Goal: Task Accomplishment & Management: Manage account settings

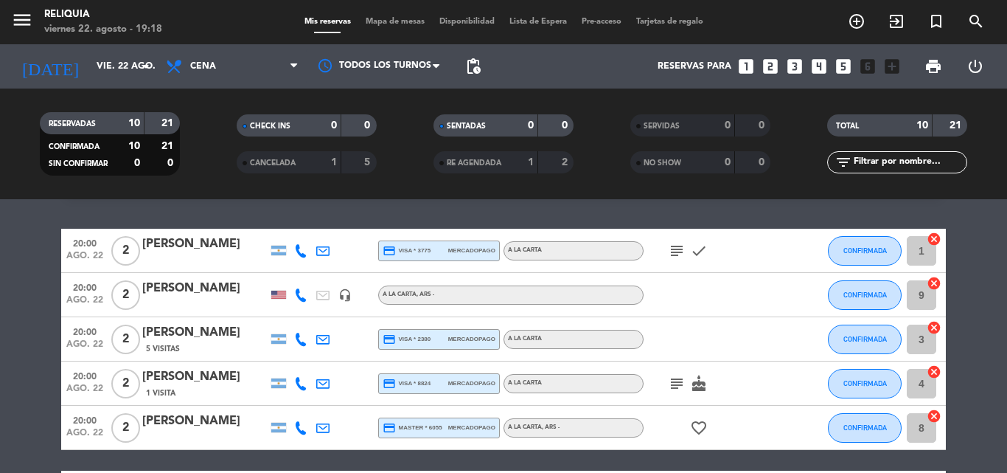
scroll to position [74, 0]
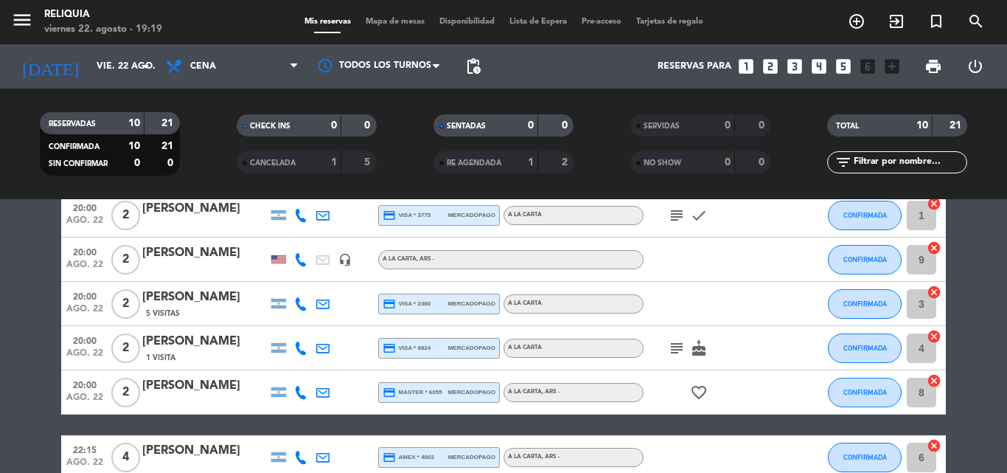
click at [776, 61] on icon "looks_two" at bounding box center [770, 66] width 19 height 19
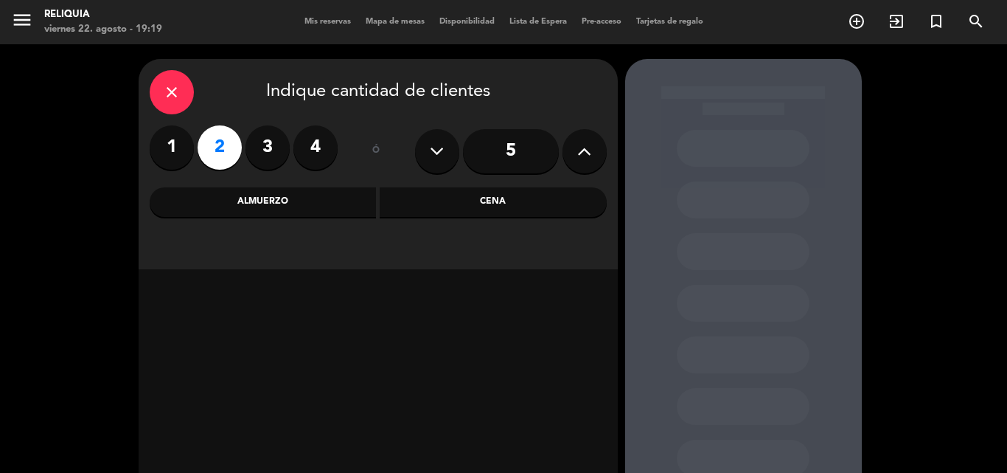
click at [428, 203] on div "Cena" at bounding box center [493, 201] width 227 height 29
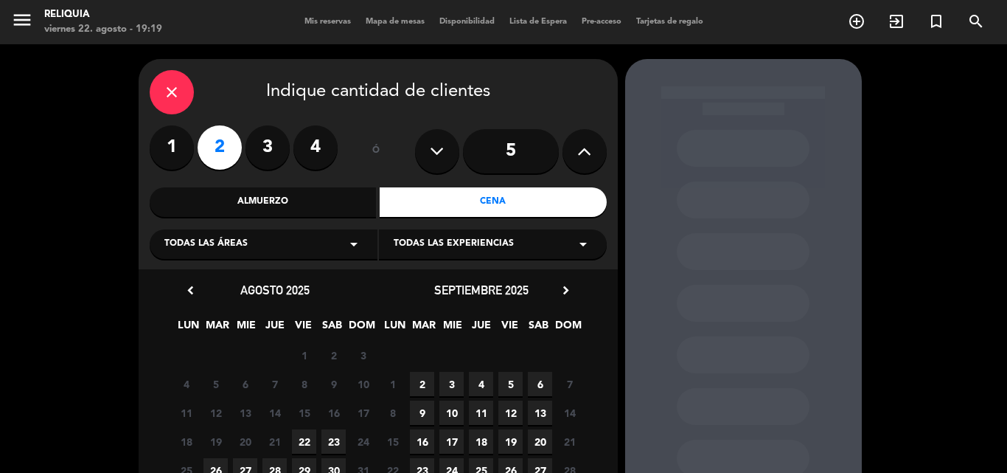
click at [299, 439] on span "22" at bounding box center [304, 441] width 24 height 24
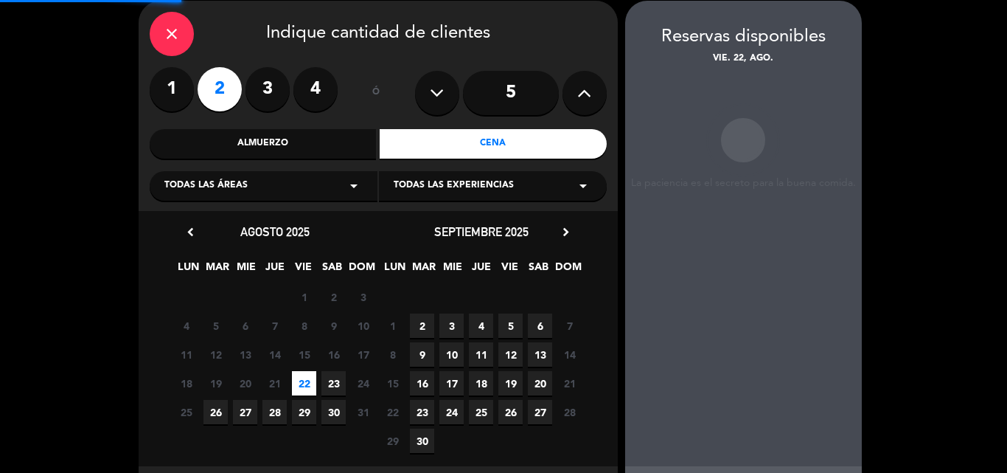
scroll to position [59, 0]
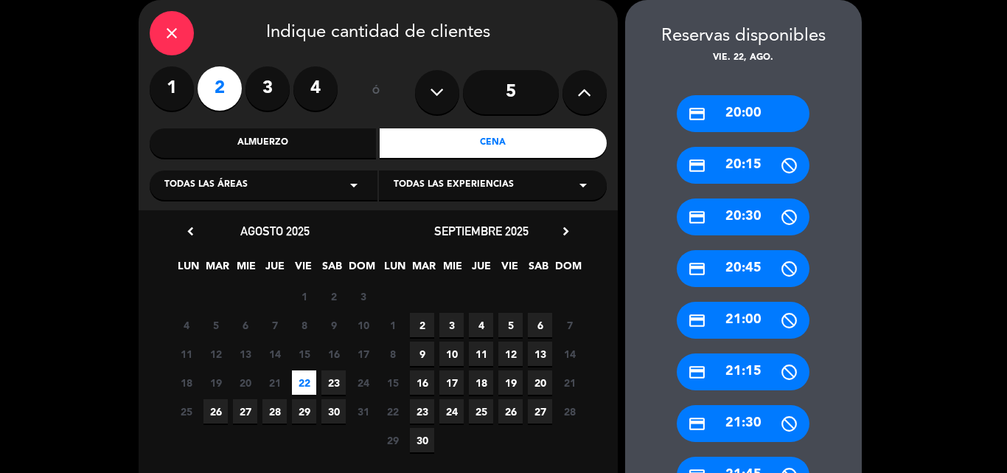
click at [702, 105] on icon "credit_card" at bounding box center [697, 114] width 18 height 18
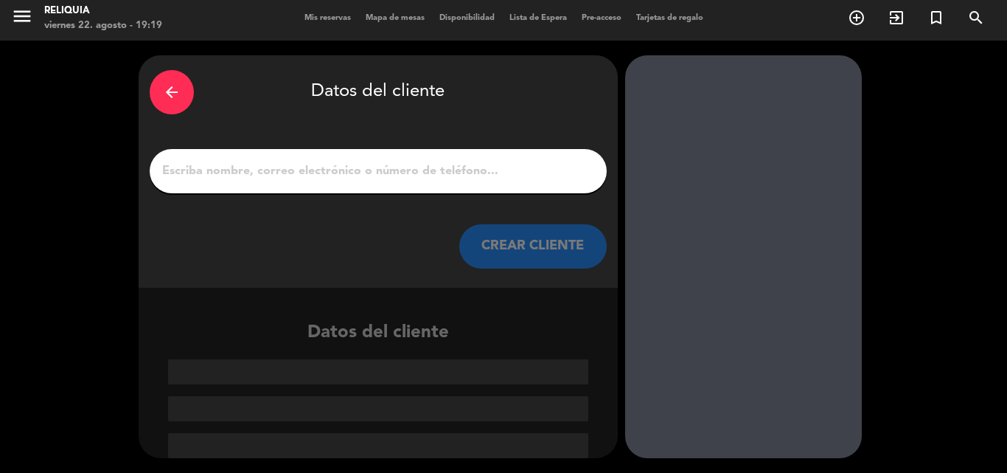
click at [485, 165] on input "1" at bounding box center [378, 171] width 435 height 21
click at [473, 183] on div at bounding box center [378, 171] width 457 height 44
drag, startPoint x: 509, startPoint y: 181, endPoint x: 527, endPoint y: 176, distance: 18.2
click at [512, 181] on input "1" at bounding box center [378, 171] width 435 height 21
click at [524, 169] on input "1" at bounding box center [378, 171] width 435 height 21
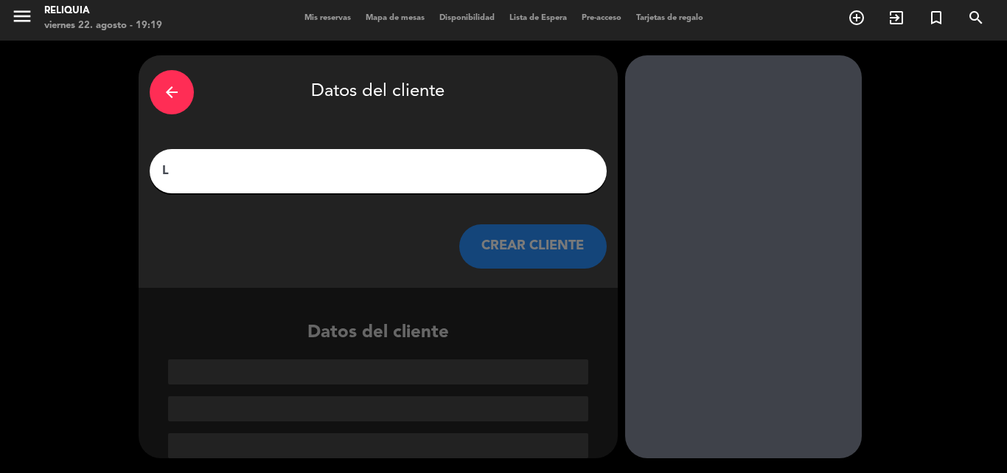
scroll to position [0, 0]
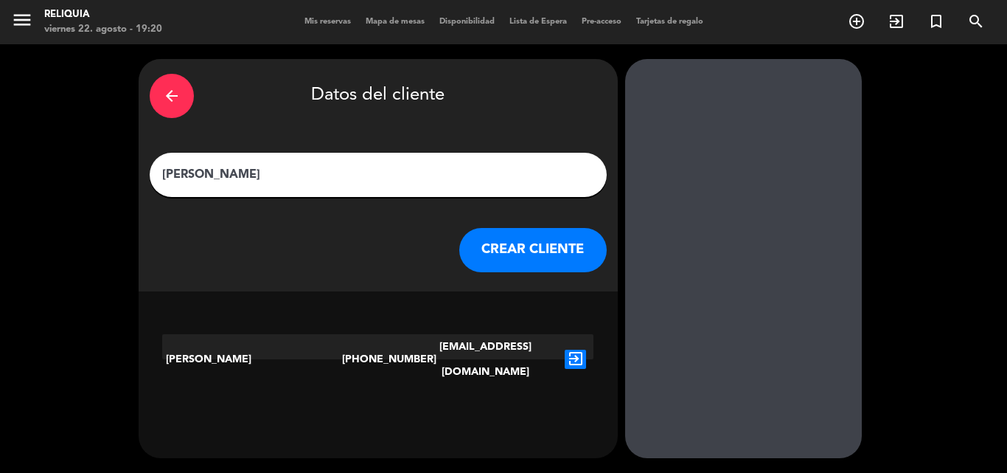
type input "[PERSON_NAME]"
click at [526, 250] on button "CREAR CLIENTE" at bounding box center [532, 250] width 147 height 44
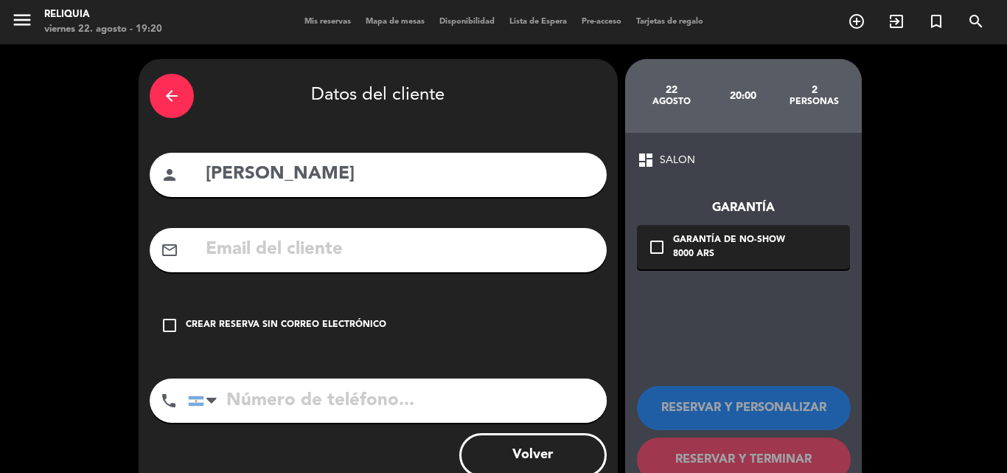
click at [307, 323] on div "Crear reserva sin correo electrónico" at bounding box center [286, 325] width 201 height 15
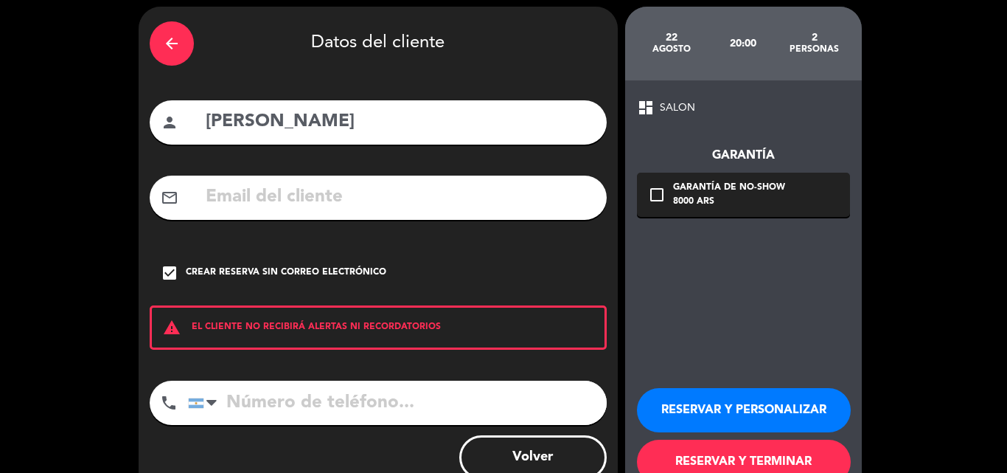
scroll to position [96, 0]
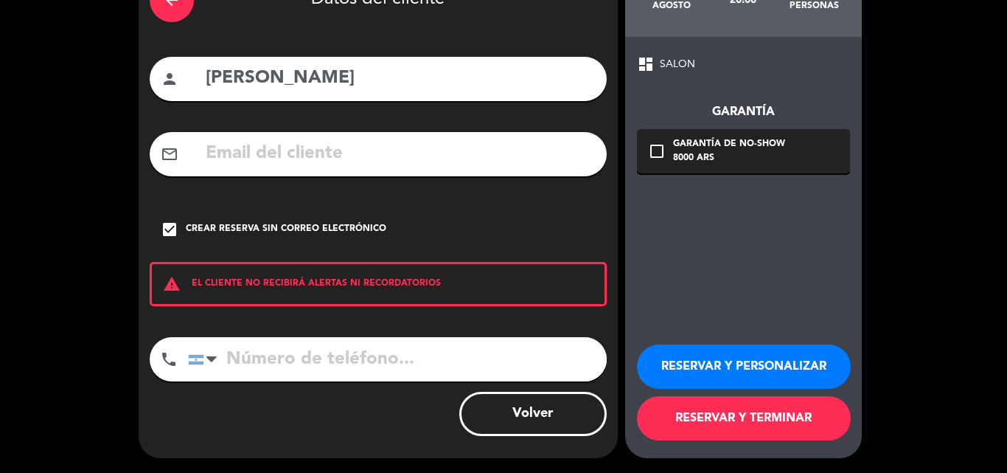
click at [825, 422] on button "RESERVAR Y TERMINAR" at bounding box center [744, 418] width 214 height 44
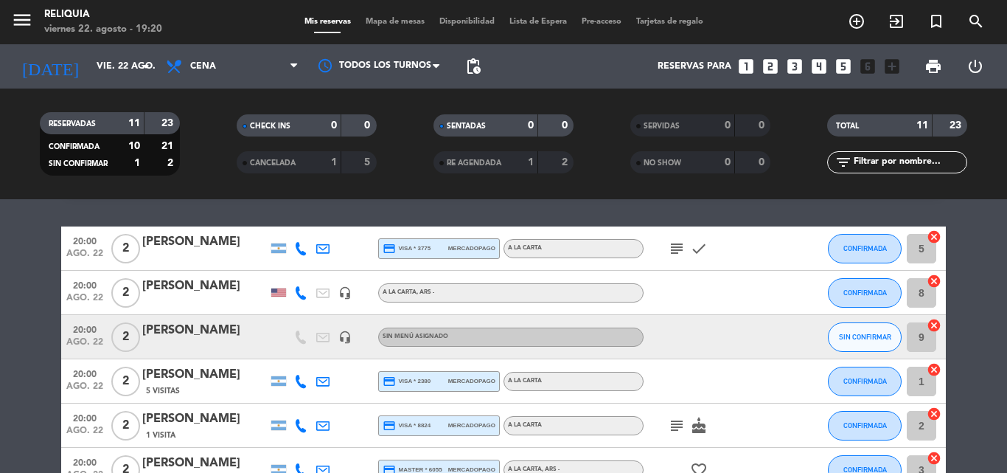
scroll to position [74, 0]
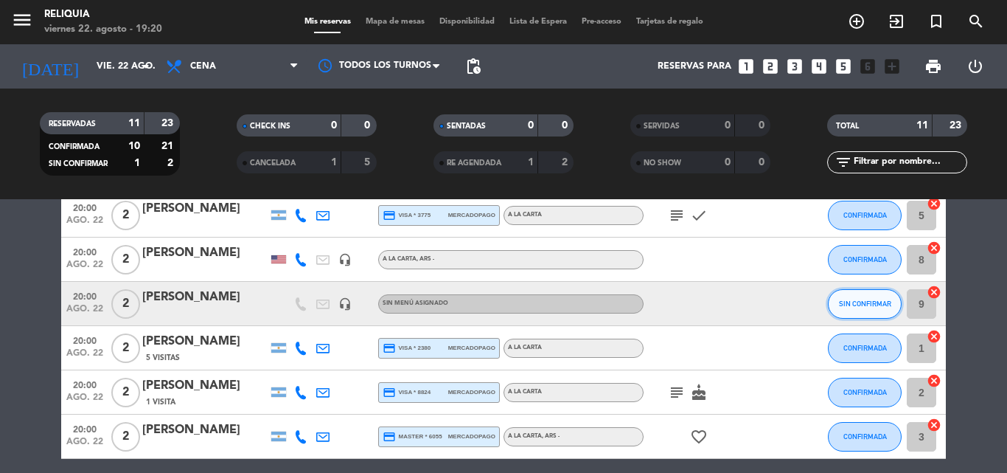
click at [873, 305] on span "SIN CONFIRMAR" at bounding box center [865, 303] width 52 height 8
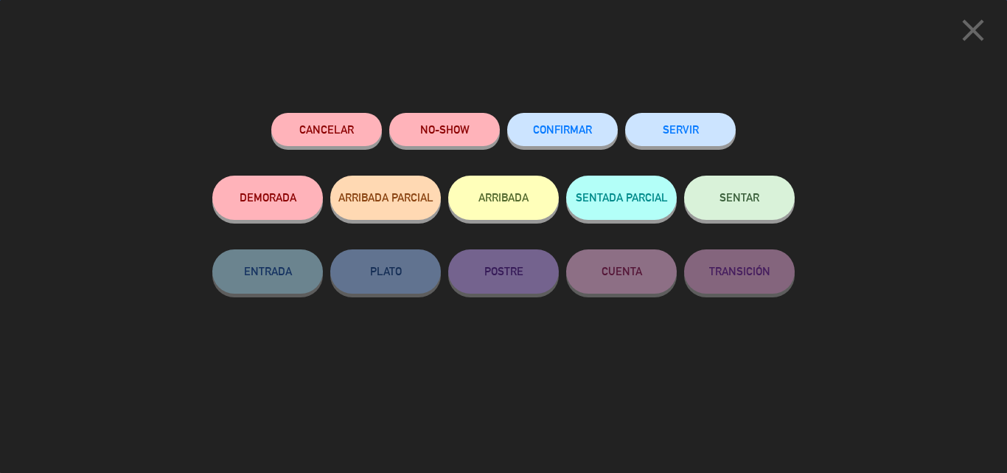
drag, startPoint x: 575, startPoint y: 138, endPoint x: 556, endPoint y: 137, distance: 19.2
click at [574, 137] on button "CONFIRMAR" at bounding box center [562, 129] width 111 height 33
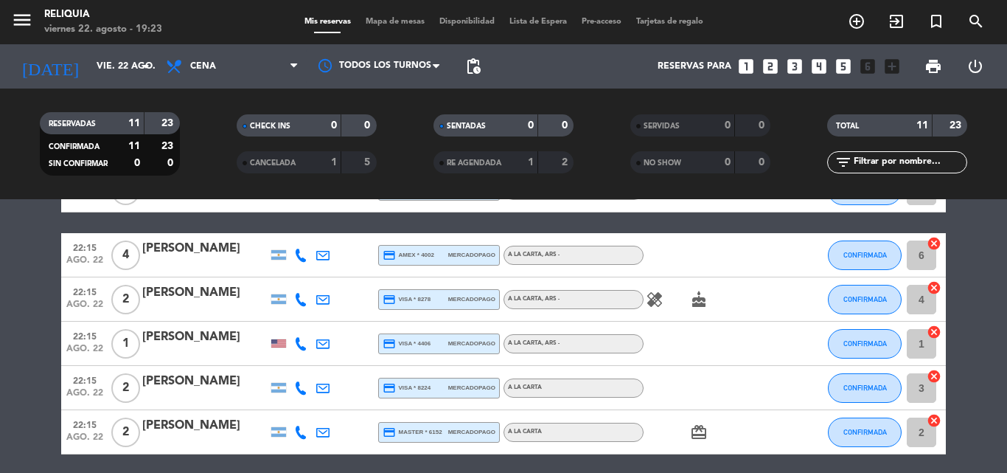
scroll to position [295, 0]
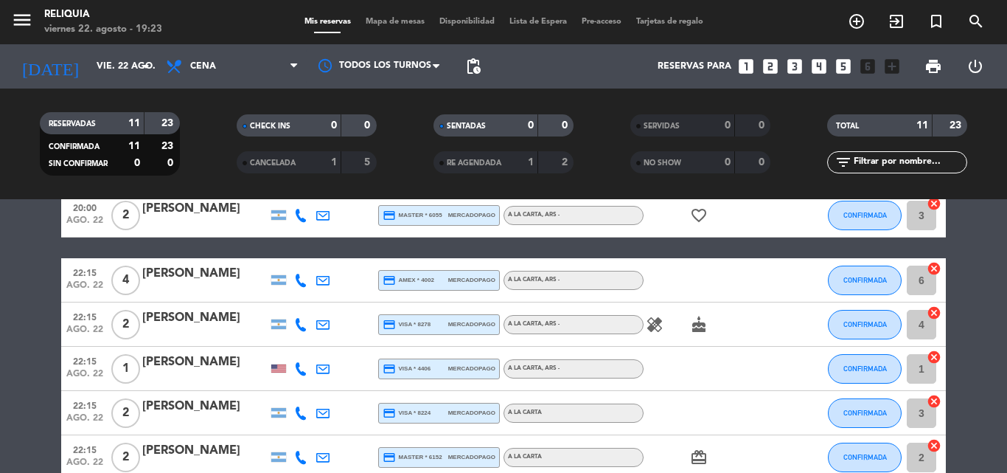
click at [653, 321] on icon "healing" at bounding box center [655, 325] width 18 height 18
click at [700, 331] on icon "cake" at bounding box center [699, 325] width 18 height 18
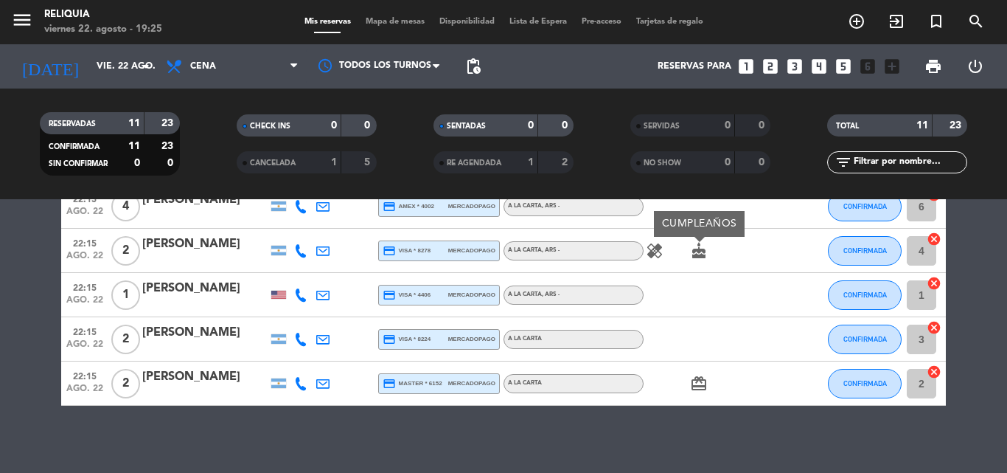
click at [39, 330] on bookings-row "20:00 ago. 22 2 [PERSON_NAME] credit_card visa * 3775 mercadopago A LA CARTA su…" at bounding box center [503, 151] width 1007 height 507
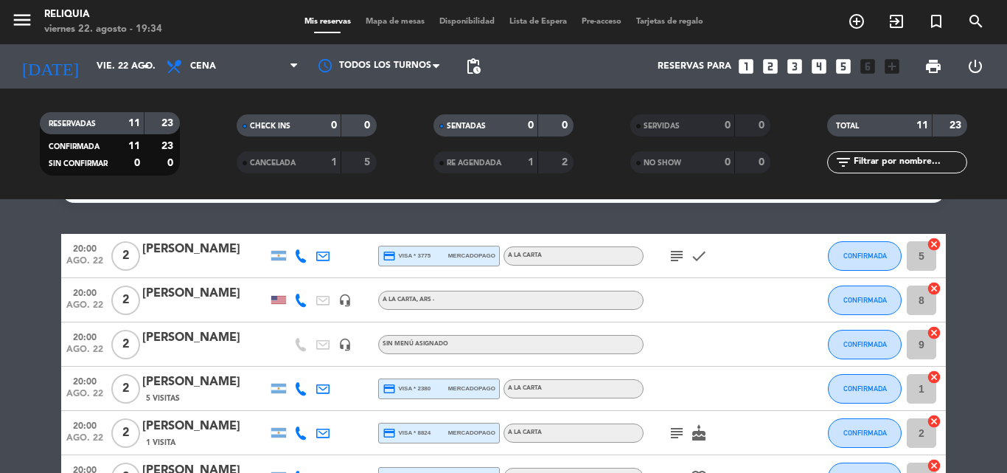
scroll to position [0, 0]
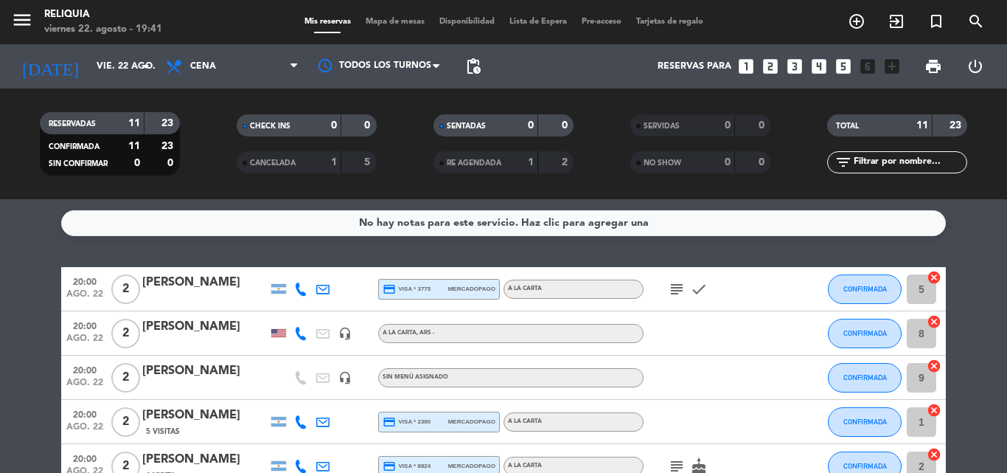
click at [683, 286] on icon "subject" at bounding box center [677, 289] width 18 height 18
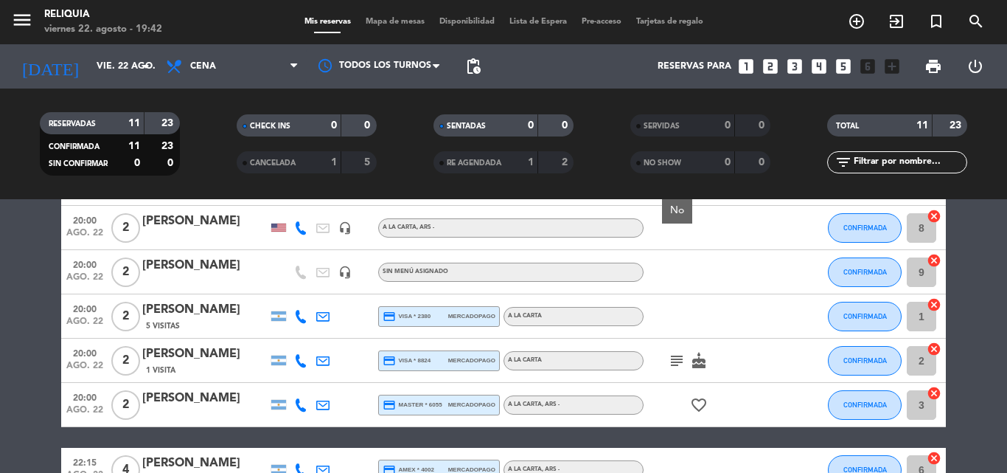
scroll to position [221, 0]
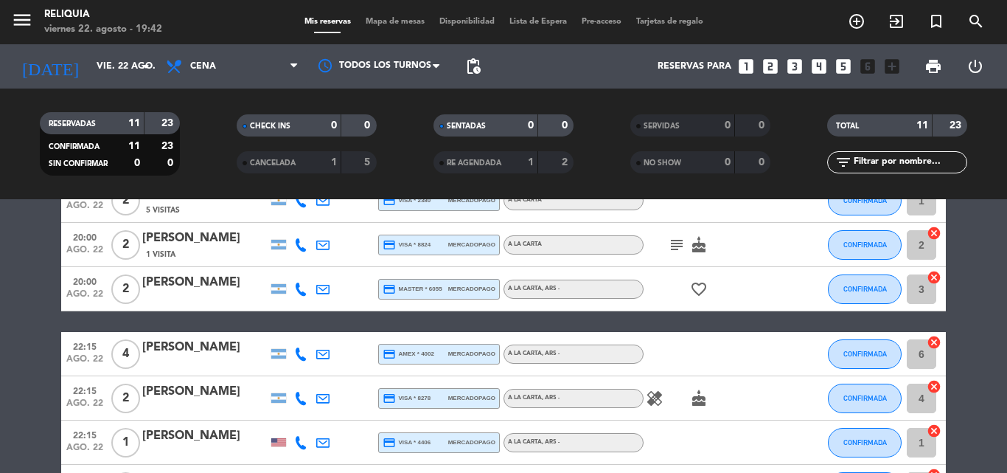
click at [675, 246] on icon "subject" at bounding box center [677, 245] width 18 height 18
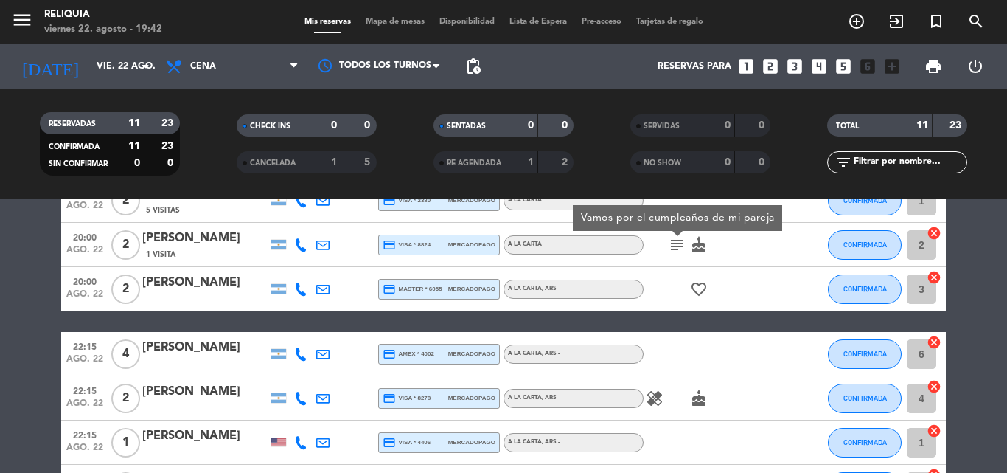
click at [661, 391] on icon "healing" at bounding box center [655, 398] width 18 height 18
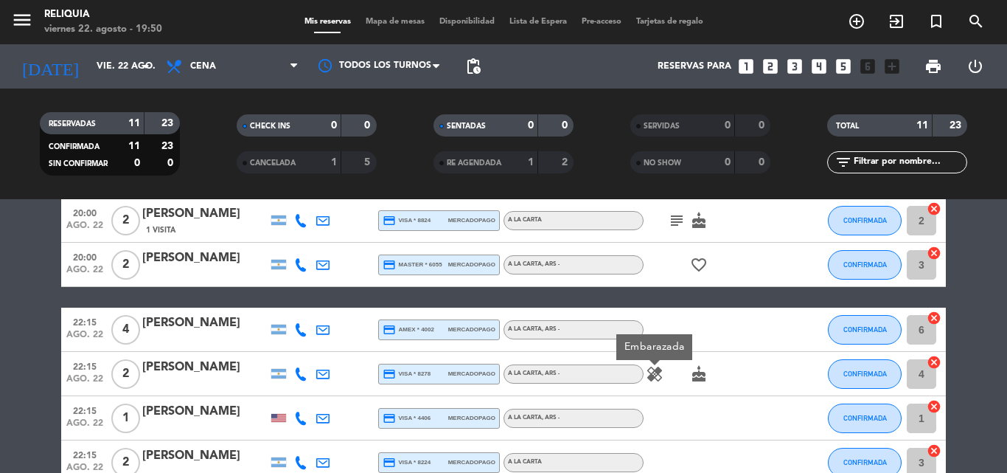
scroll to position [295, 0]
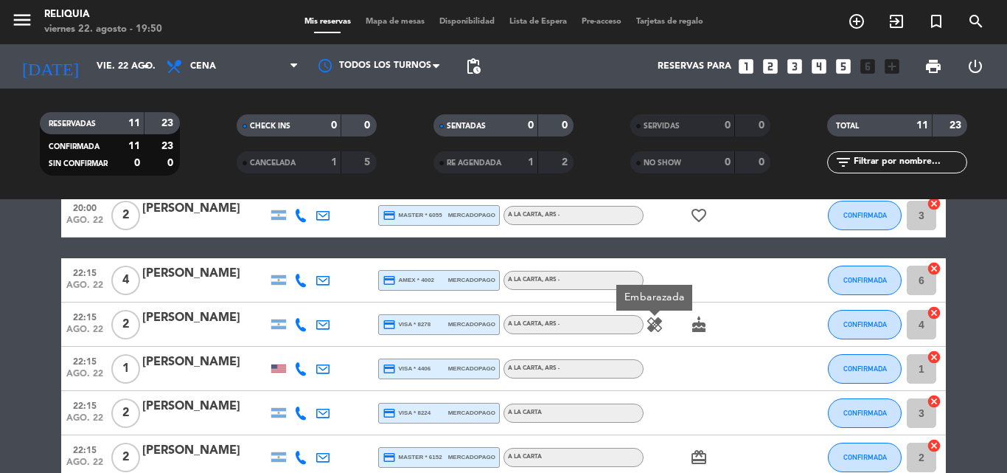
drag, startPoint x: 140, startPoint y: 363, endPoint x: 229, endPoint y: 369, distance: 89.4
click at [229, 369] on div "22:15 ago. 22 1 [PERSON_NAME] credit_card visa * 4406 mercadopago A LA CARTA , …" at bounding box center [503, 369] width 885 height 44
copy div "[PERSON_NAME]"
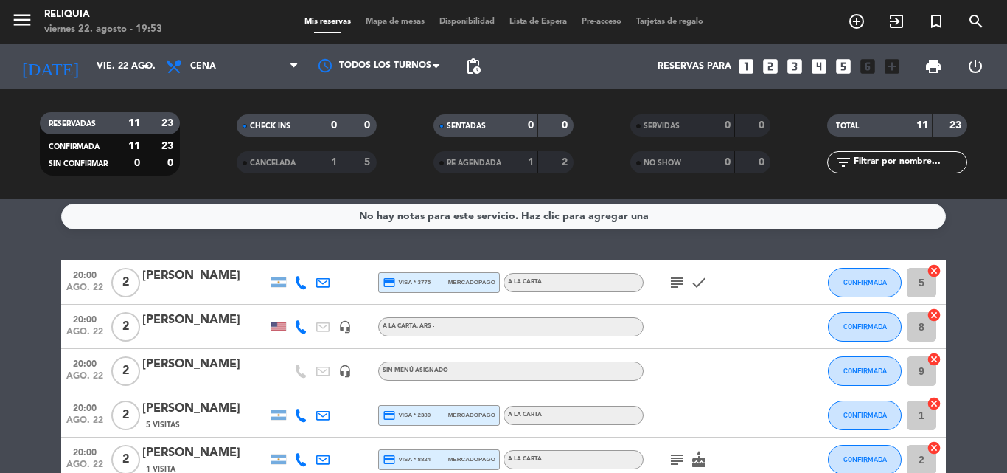
scroll to position [80, 0]
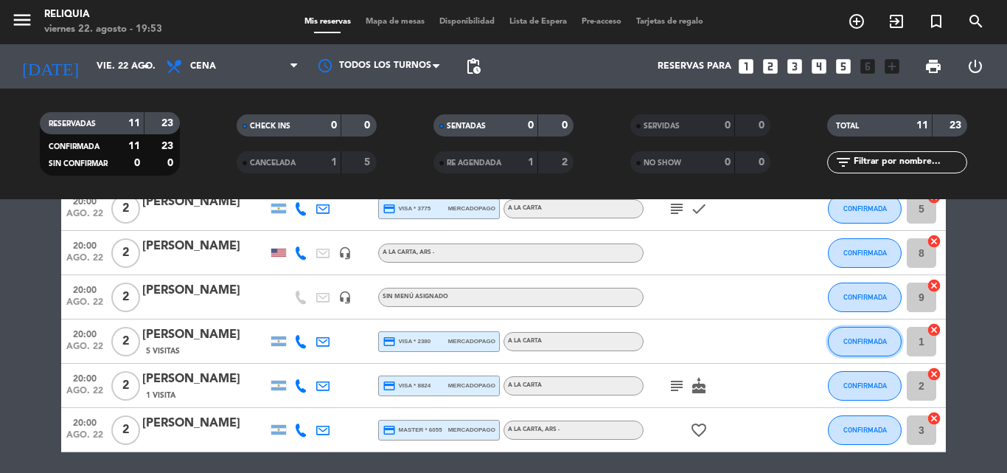
click at [852, 340] on span "CONFIRMADA" at bounding box center [865, 341] width 44 height 8
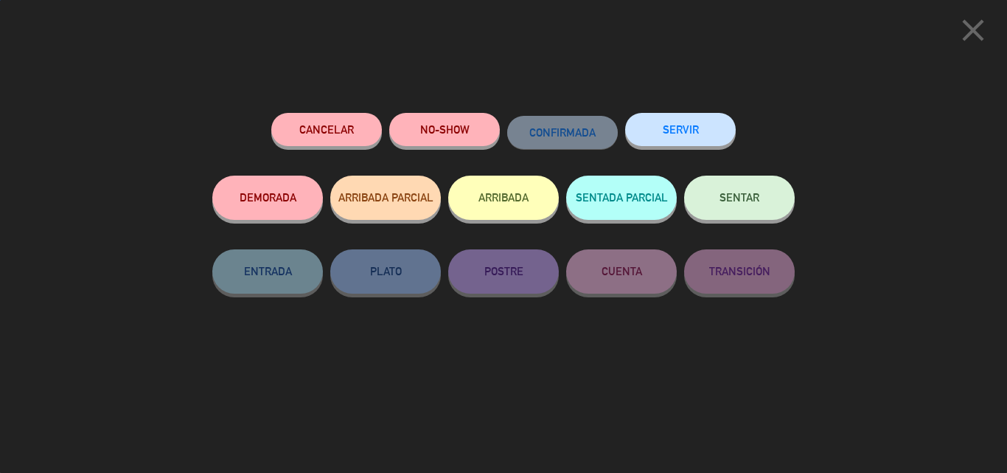
click at [722, 202] on span "SENTAR" at bounding box center [740, 197] width 40 height 13
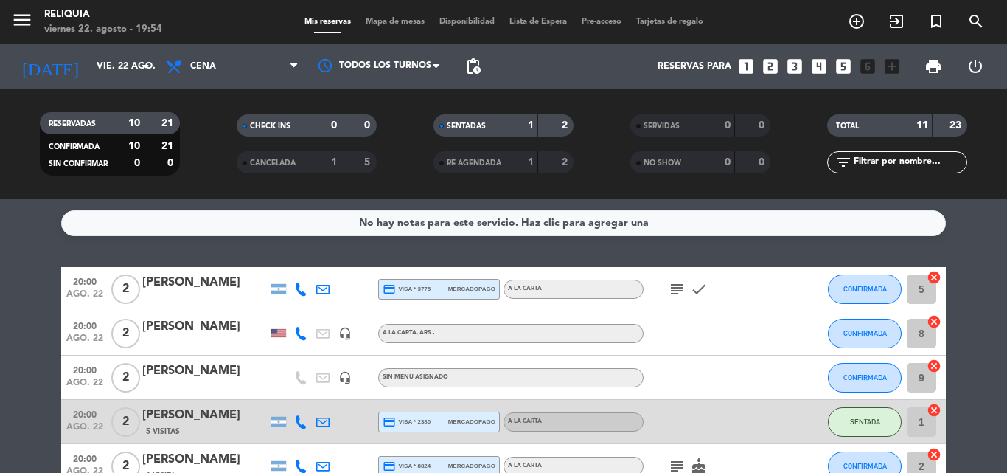
scroll to position [74, 0]
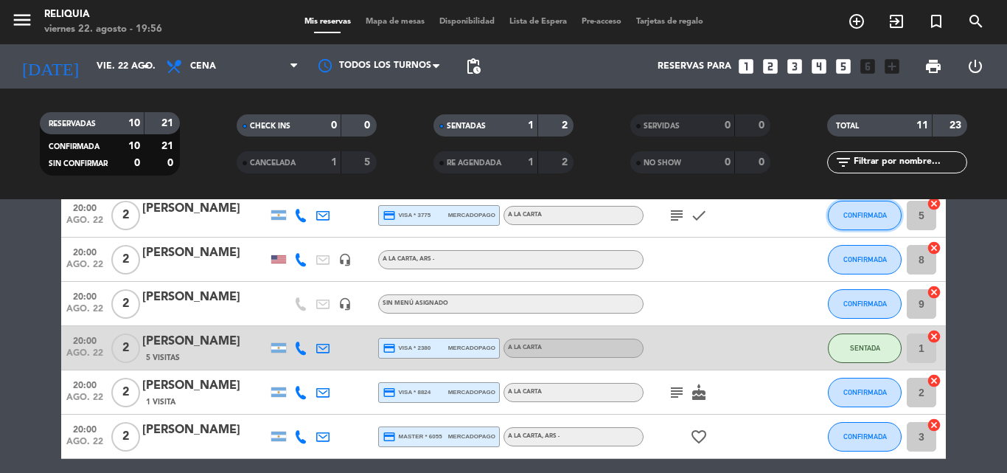
click at [857, 220] on button "CONFIRMADA" at bounding box center [865, 215] width 74 height 29
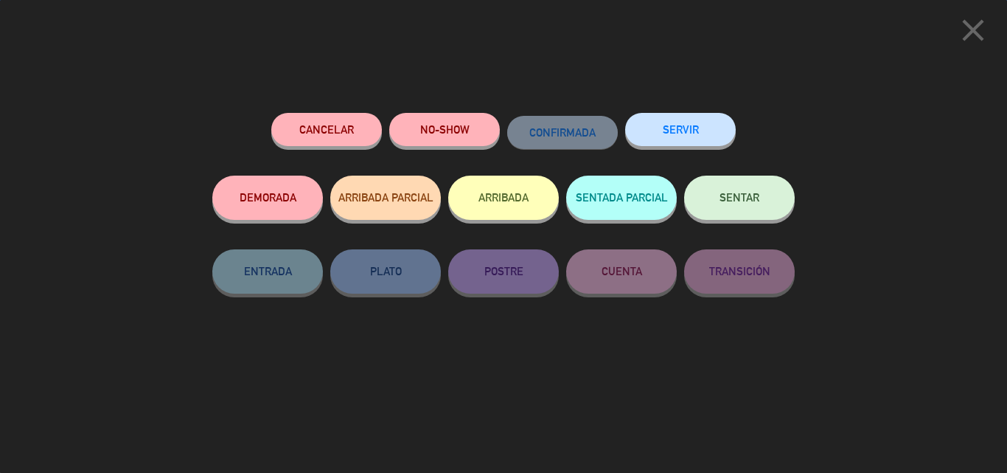
click at [753, 201] on span "SENTAR" at bounding box center [740, 197] width 40 height 13
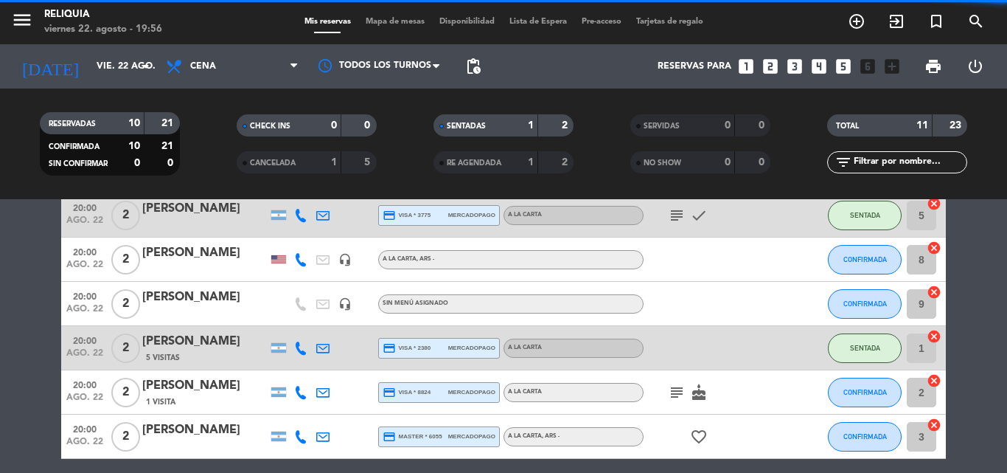
click at [681, 218] on icon "subject" at bounding box center [677, 215] width 18 height 18
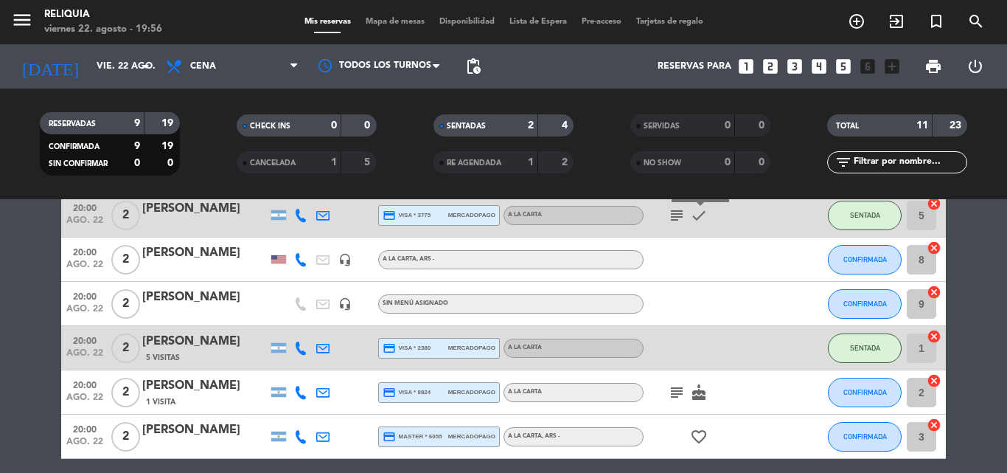
click at [693, 218] on icon "check" at bounding box center [699, 215] width 18 height 18
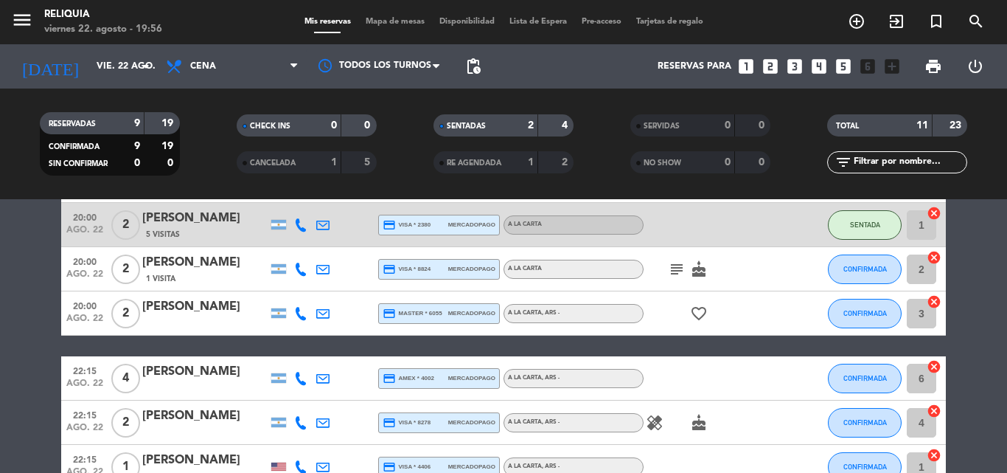
scroll to position [221, 0]
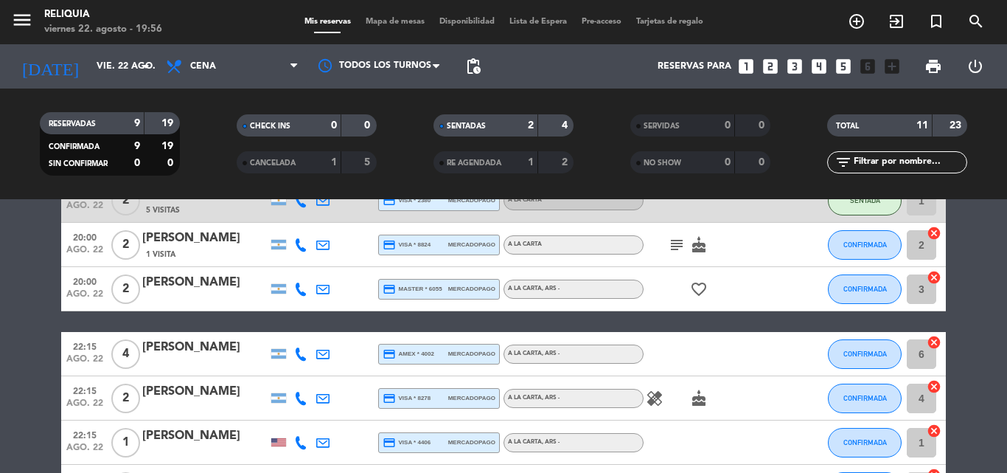
click at [672, 237] on icon "subject" at bounding box center [677, 245] width 18 height 18
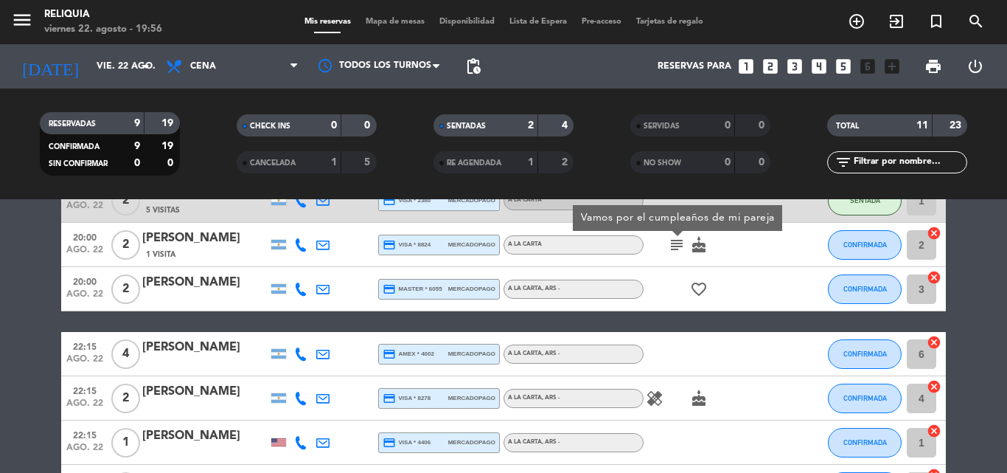
click at [701, 245] on icon "cake" at bounding box center [699, 245] width 18 height 18
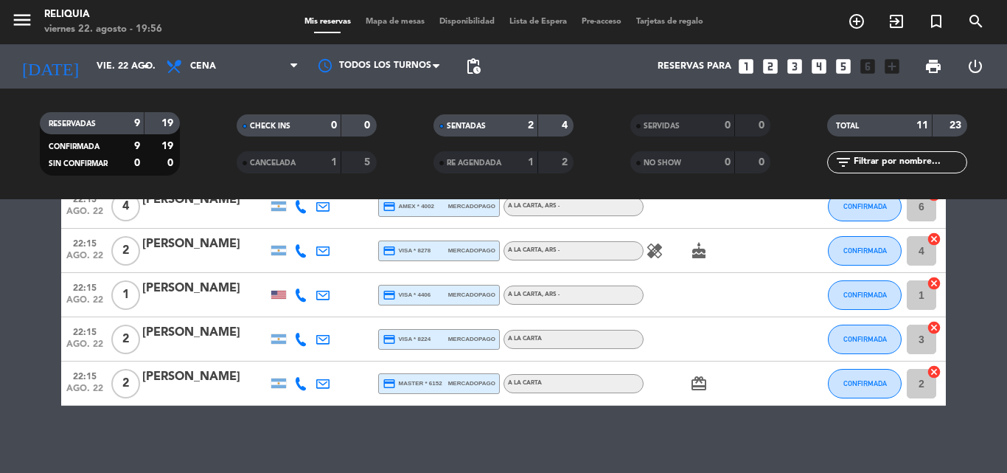
click at [706, 389] on icon "card_giftcard" at bounding box center [699, 384] width 18 height 18
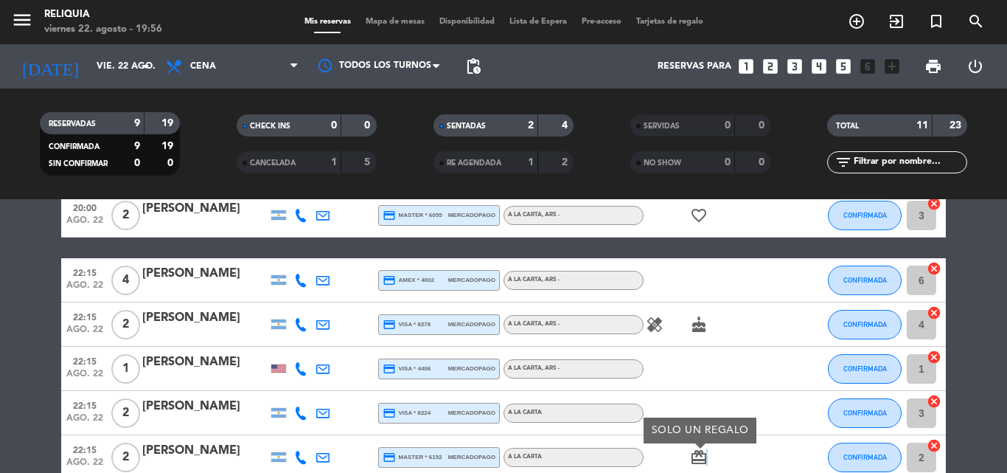
scroll to position [0, 0]
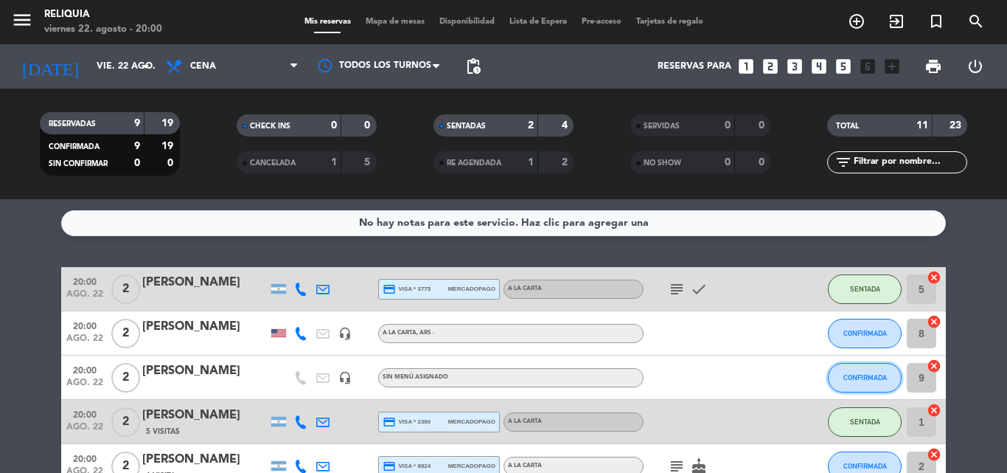
click at [854, 375] on span "CONFIRMADA" at bounding box center [865, 377] width 44 height 8
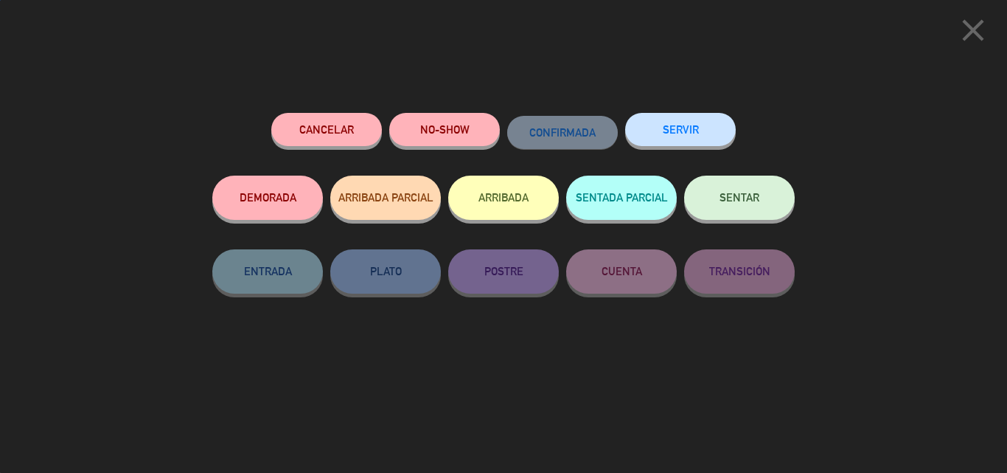
click at [715, 210] on button "SENTAR" at bounding box center [739, 197] width 111 height 44
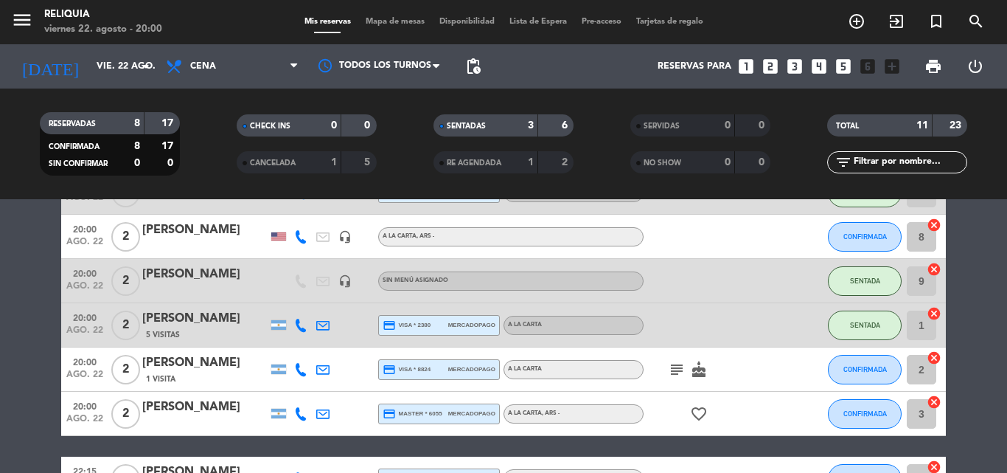
scroll to position [74, 0]
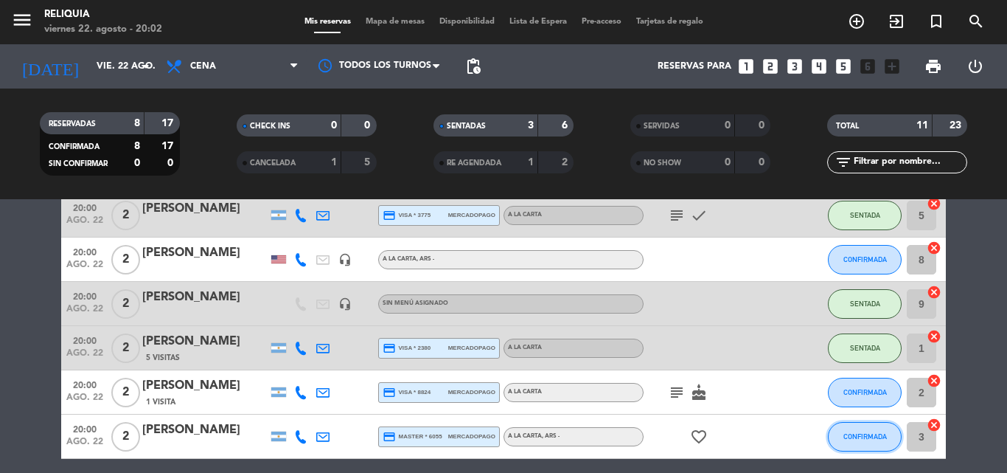
click at [871, 444] on button "CONFIRMADA" at bounding box center [865, 436] width 74 height 29
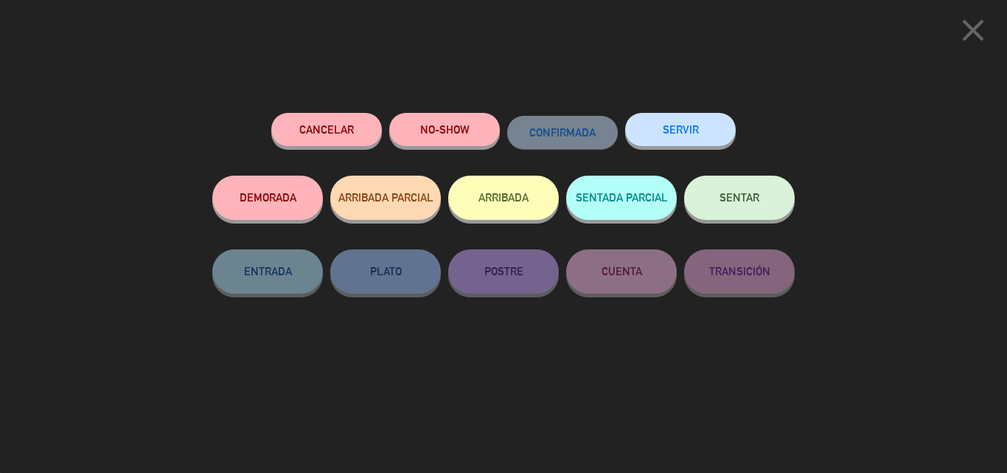
click at [719, 183] on button "SENTAR" at bounding box center [739, 197] width 111 height 44
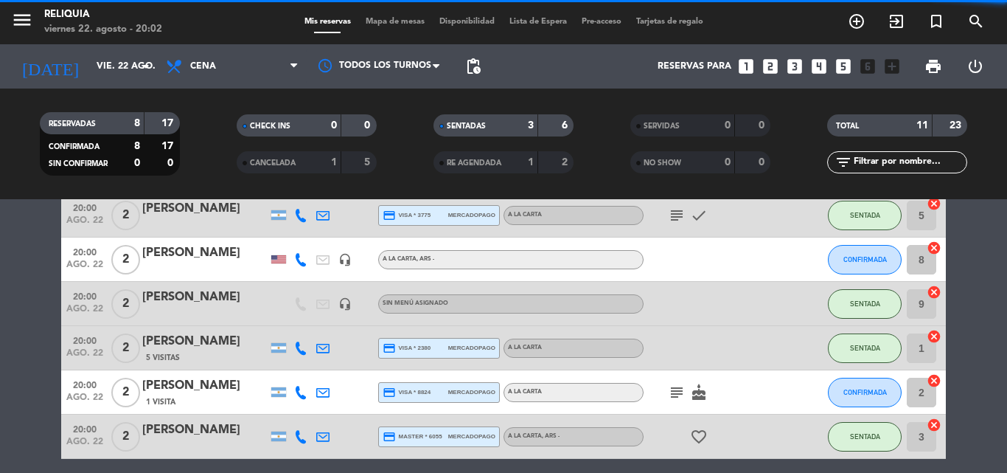
click at [705, 432] on icon "favorite_border" at bounding box center [699, 437] width 18 height 18
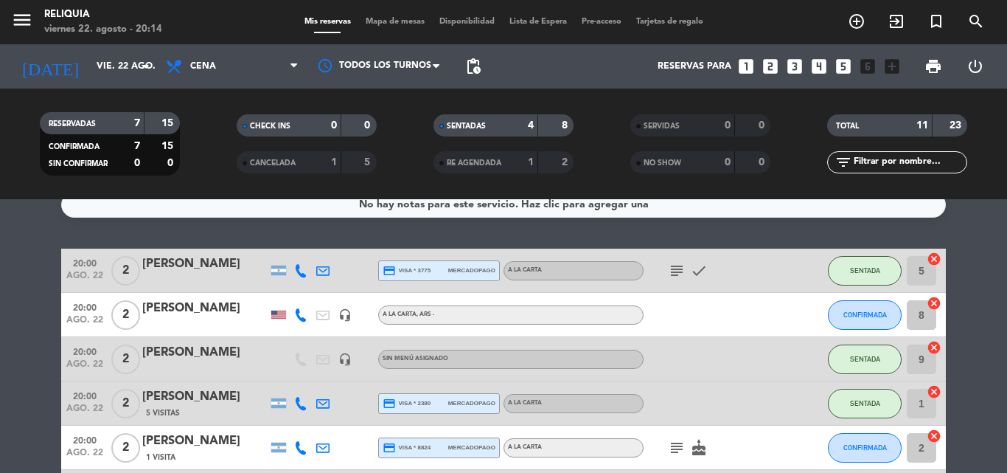
scroll to position [0, 0]
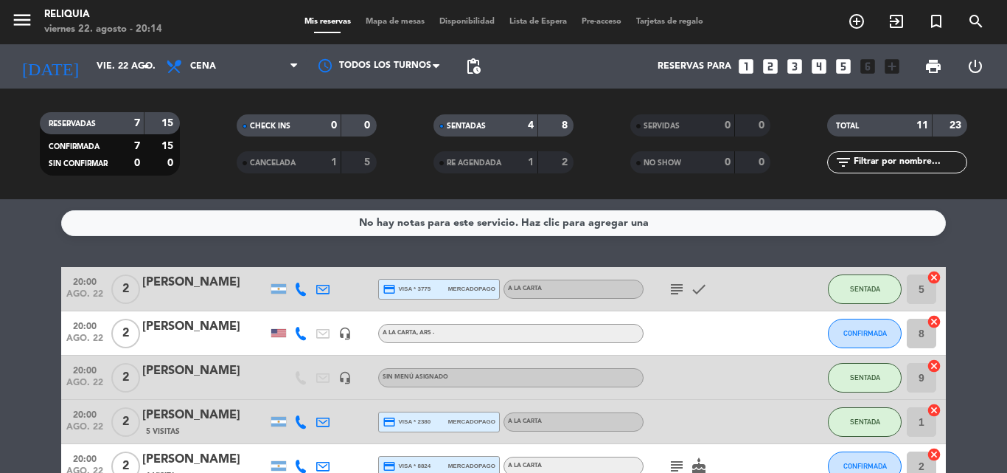
click at [855, 318] on div "CONFIRMADA" at bounding box center [865, 333] width 74 height 44
click at [829, 315] on div "CONFIRMADA" at bounding box center [865, 333] width 74 height 44
click at [840, 332] on button "CONFIRMADA" at bounding box center [865, 333] width 74 height 29
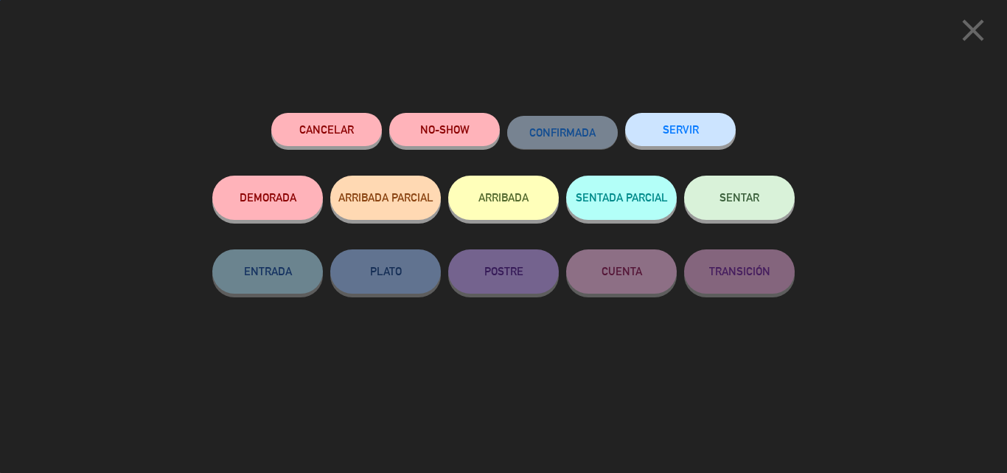
click at [719, 204] on button "SENTAR" at bounding box center [739, 197] width 111 height 44
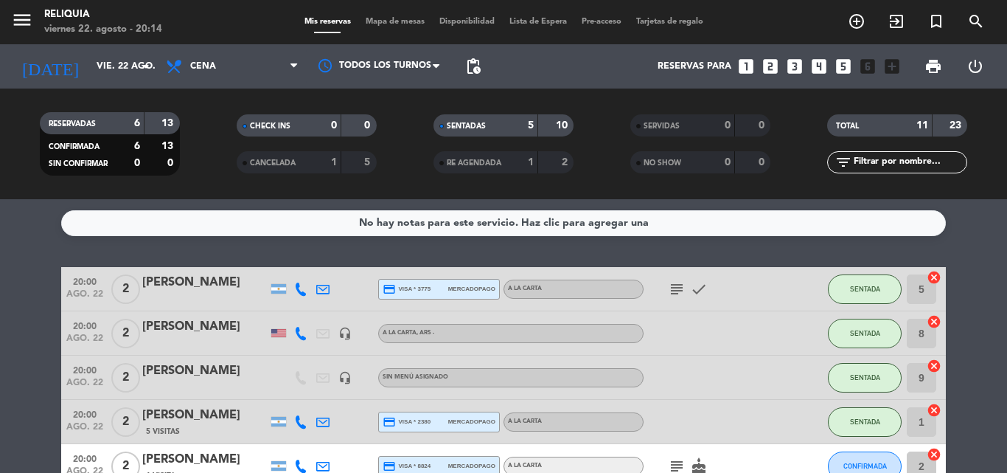
drag, startPoint x: 0, startPoint y: 348, endPoint x: 9, endPoint y: 367, distance: 21.1
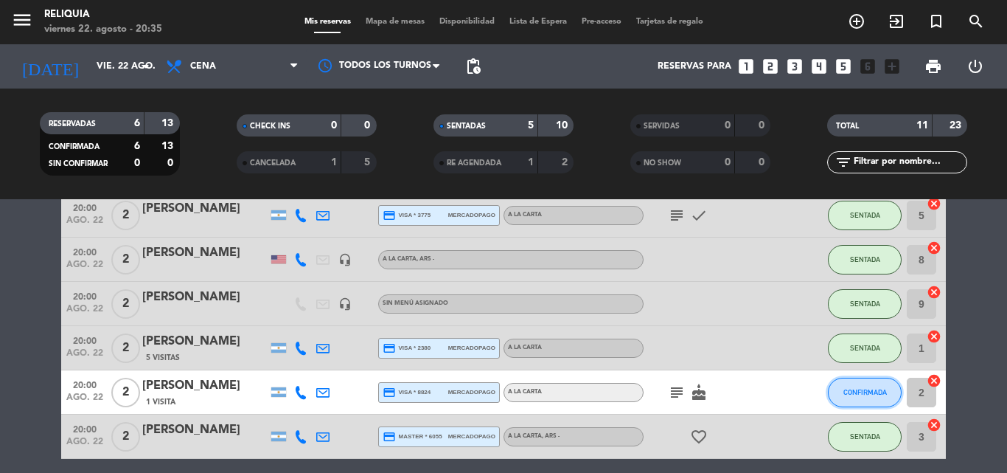
click at [874, 391] on span "CONFIRMADA" at bounding box center [865, 392] width 44 height 8
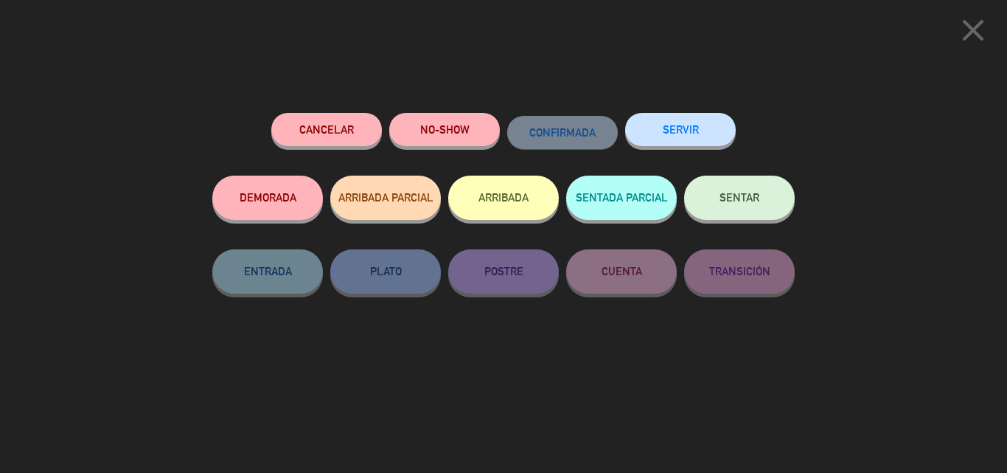
click at [737, 202] on span "SENTAR" at bounding box center [740, 197] width 40 height 13
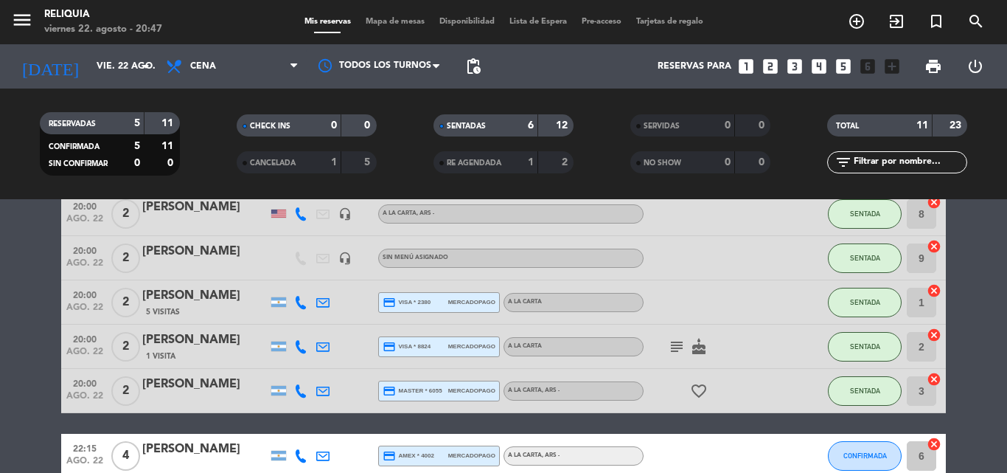
scroll to position [147, 0]
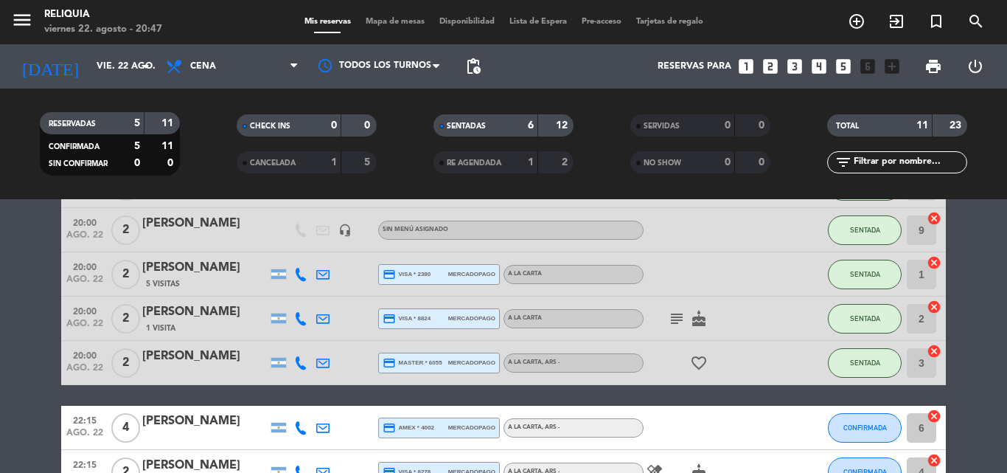
click at [703, 321] on icon "cake" at bounding box center [699, 319] width 18 height 18
click at [762, 303] on div "subject cake CUMPLEAÑOS" at bounding box center [710, 318] width 133 height 44
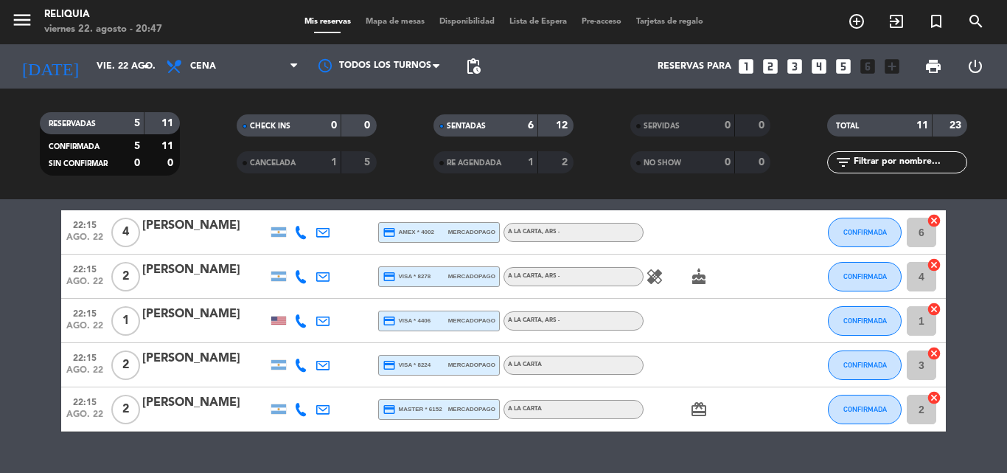
scroll to position [369, 0]
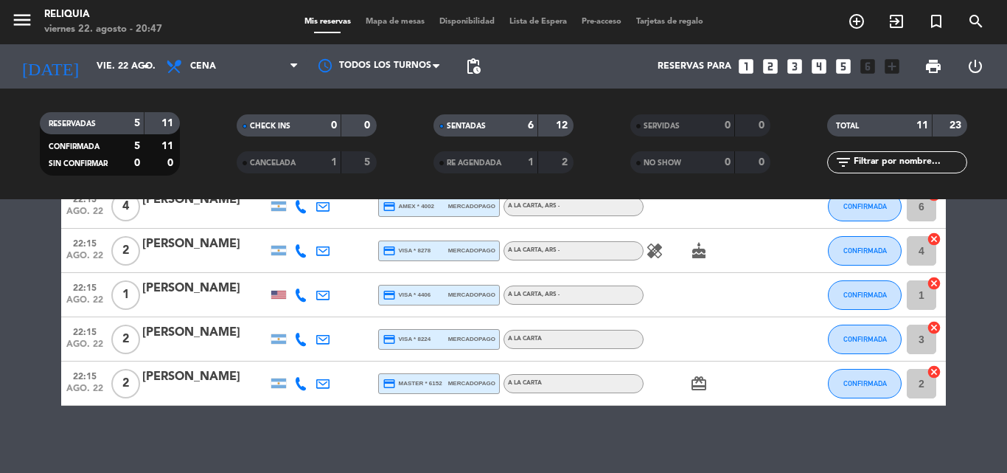
click at [652, 263] on div "healing cake" at bounding box center [710, 251] width 133 height 44
click at [653, 257] on icon "healing" at bounding box center [655, 251] width 18 height 18
click at [756, 250] on div "healing Embarazada cake" at bounding box center [710, 251] width 133 height 44
click at [0, 335] on bookings-row "20:00 ago. 22 2 [PERSON_NAME] credit_card visa * 3775 mercadopago A LA CARTA su…" at bounding box center [503, 151] width 1007 height 507
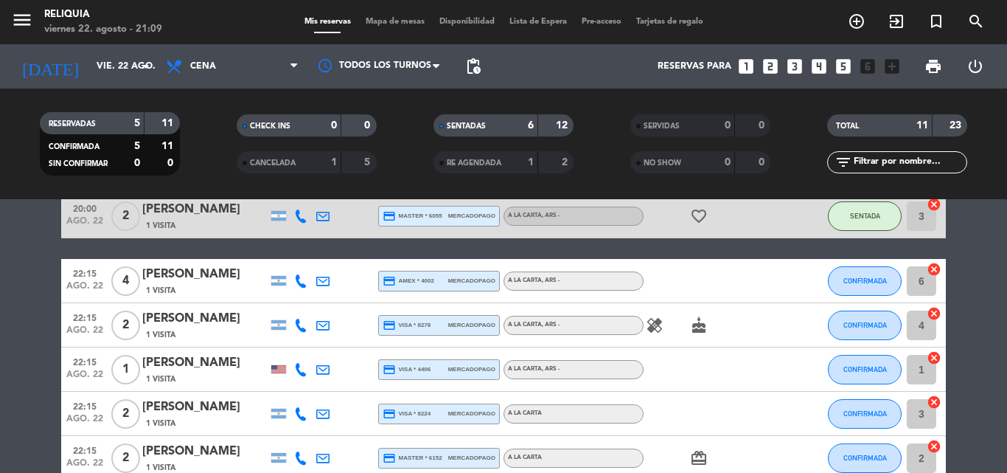
scroll to position [295, 0]
click at [0, 297] on bookings-row "20:00 ago. 22 2 [PERSON_NAME] 1 Visita credit_card visa * 3775 mercadopago A LA…" at bounding box center [503, 225] width 1007 height 507
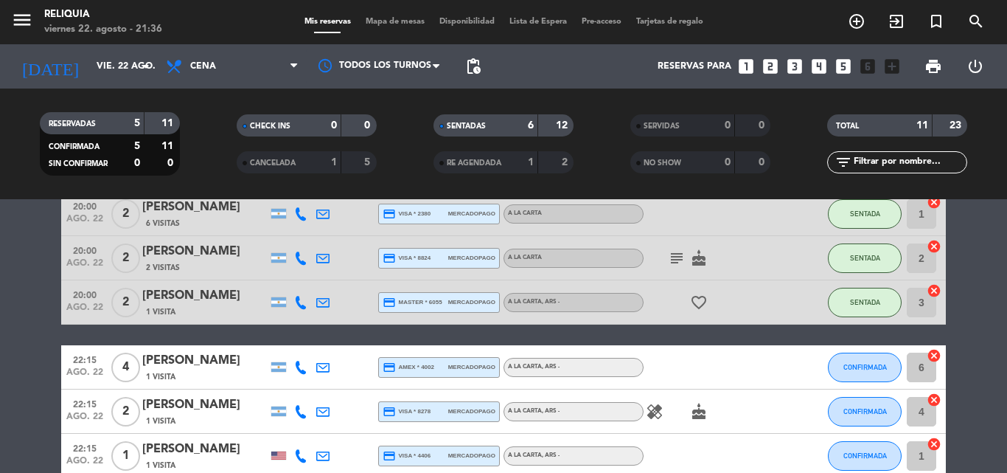
scroll to position [221, 0]
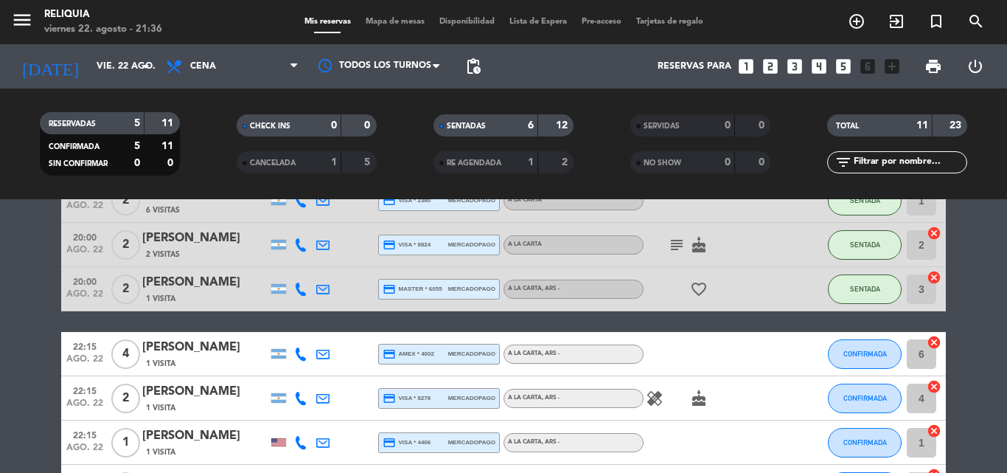
click at [658, 401] on icon "healing" at bounding box center [655, 398] width 18 height 18
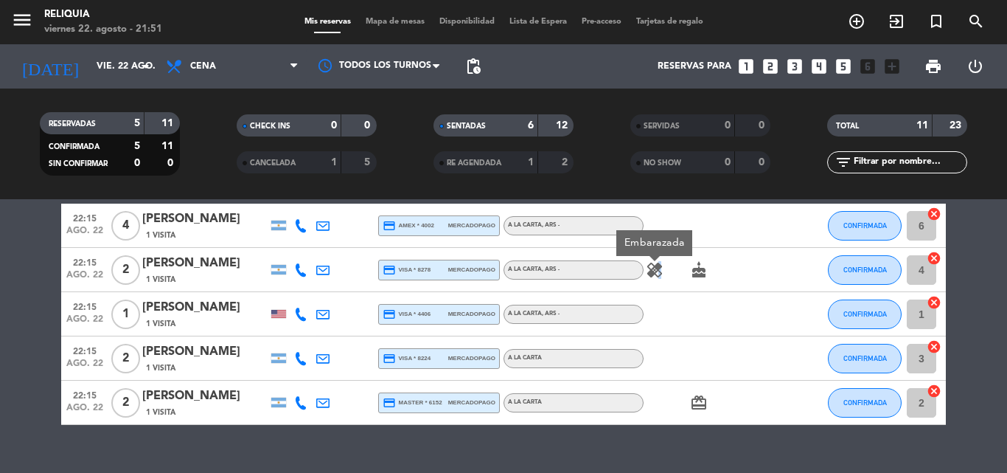
scroll to position [375, 0]
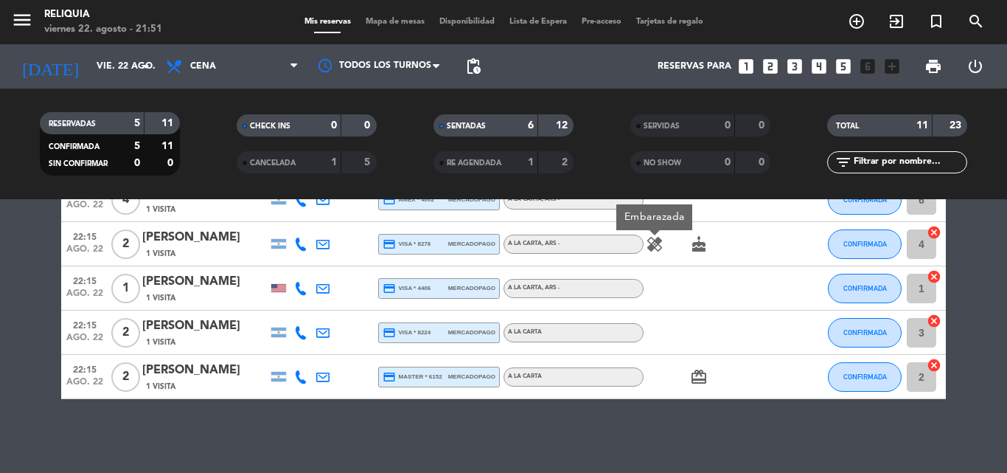
click at [699, 373] on icon "card_giftcard" at bounding box center [699, 377] width 18 height 18
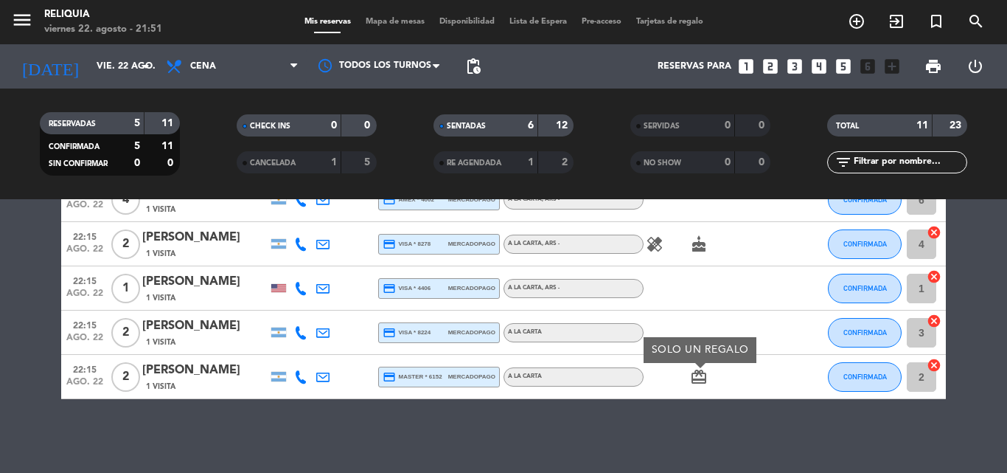
click at [756, 380] on div "card_giftcard SOLO UN REGALO" at bounding box center [710, 377] width 133 height 44
click at [855, 368] on button "CONFIRMADA" at bounding box center [865, 376] width 74 height 29
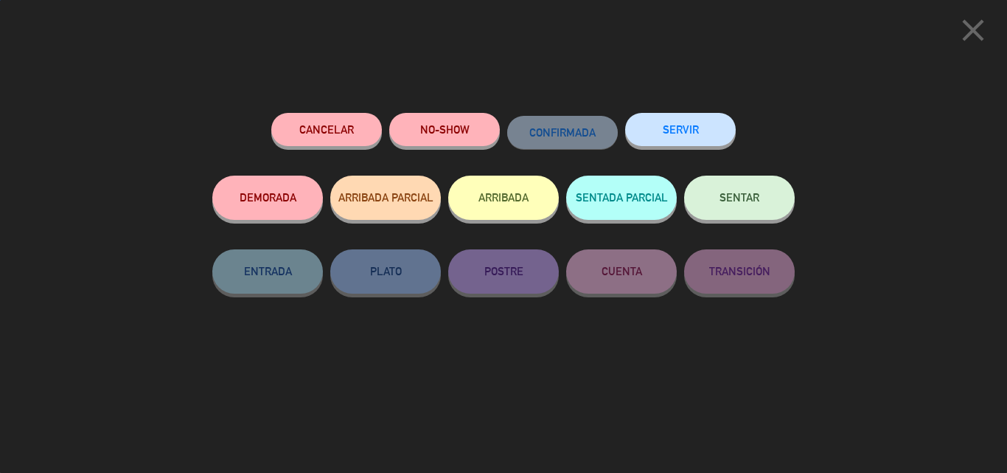
click at [736, 190] on button "SENTAR" at bounding box center [739, 197] width 111 height 44
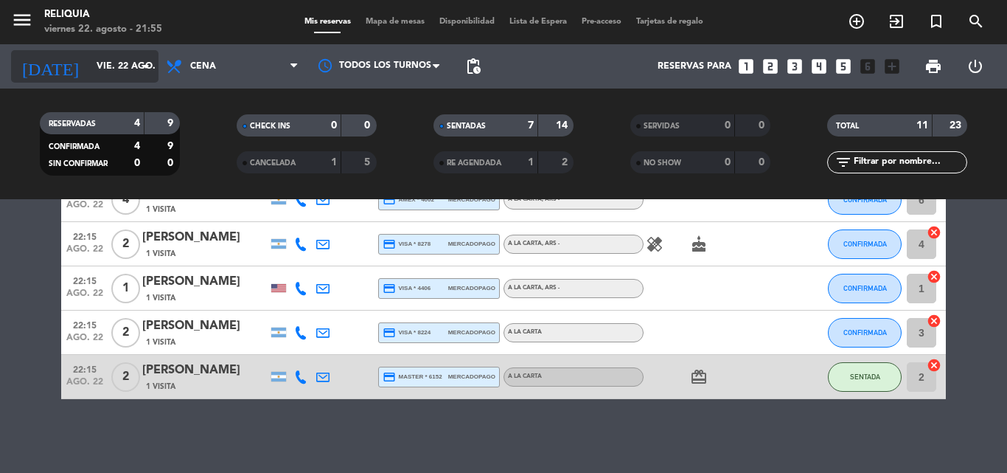
click at [119, 74] on input "vie. 22 ago." at bounding box center [151, 66] width 125 height 25
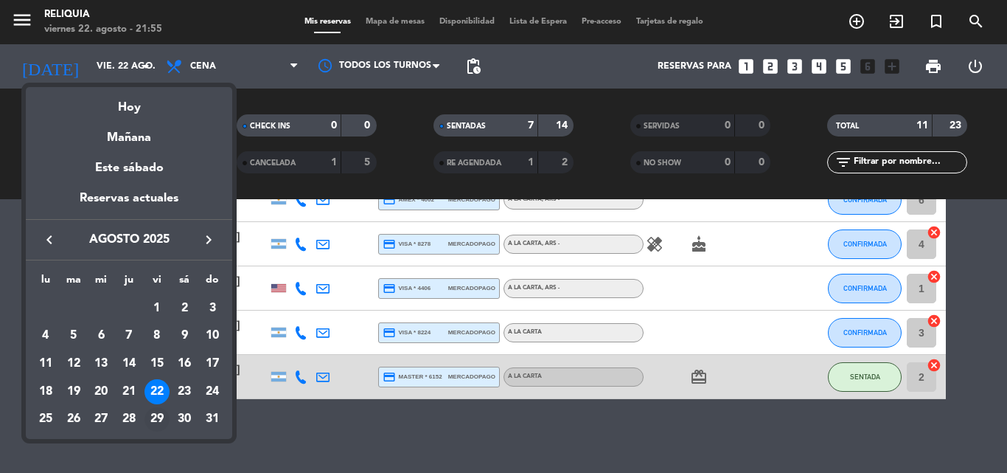
click at [155, 413] on div "29" at bounding box center [157, 419] width 25 height 25
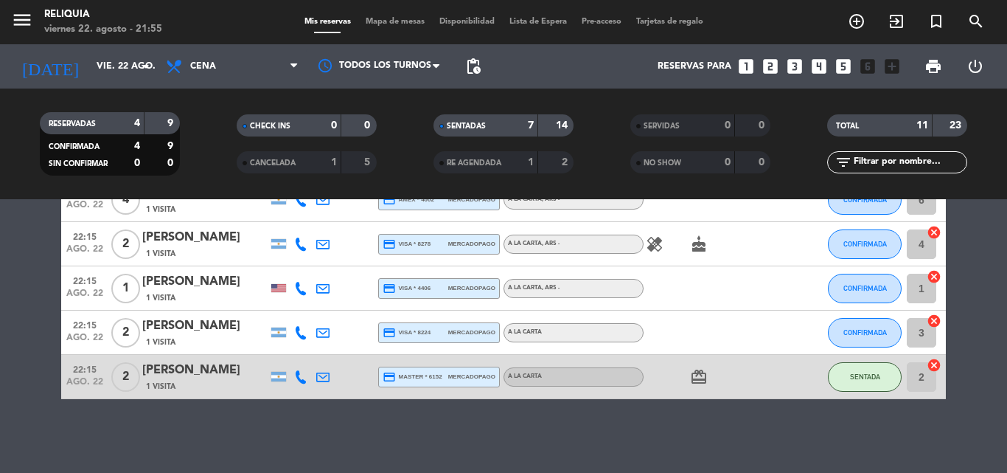
type input "vie. 29 ago."
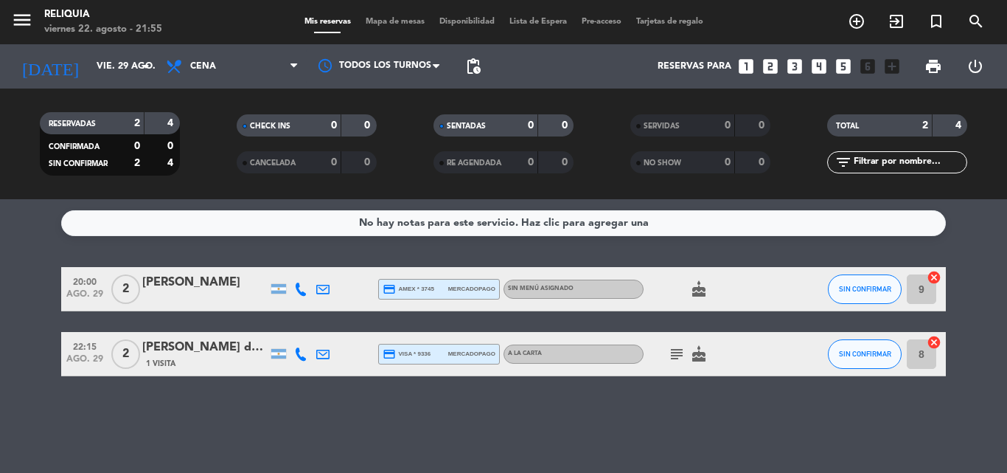
click at [820, 72] on icon "looks_4" at bounding box center [819, 66] width 19 height 19
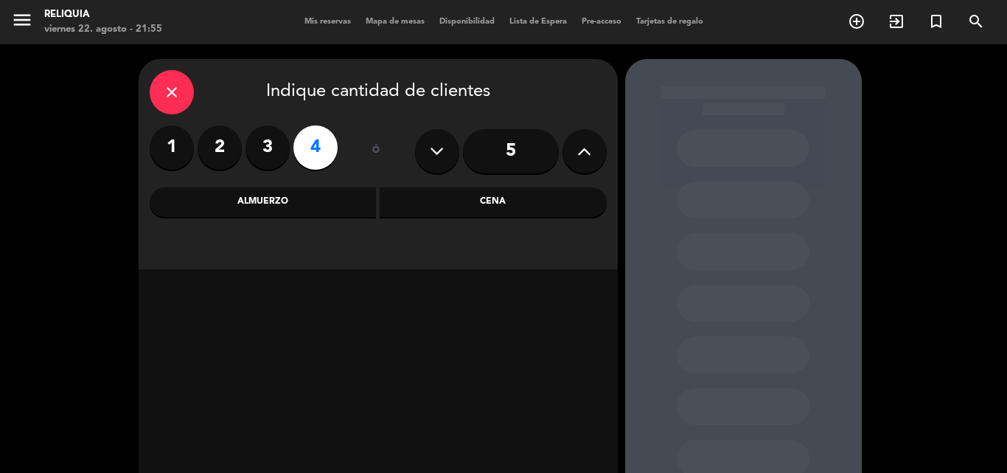
click at [484, 212] on div "Cena" at bounding box center [493, 201] width 227 height 29
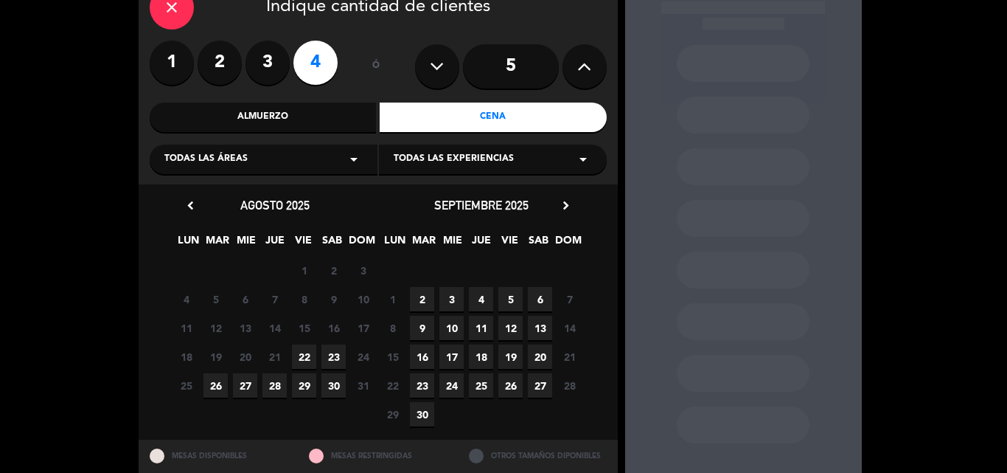
scroll to position [129, 0]
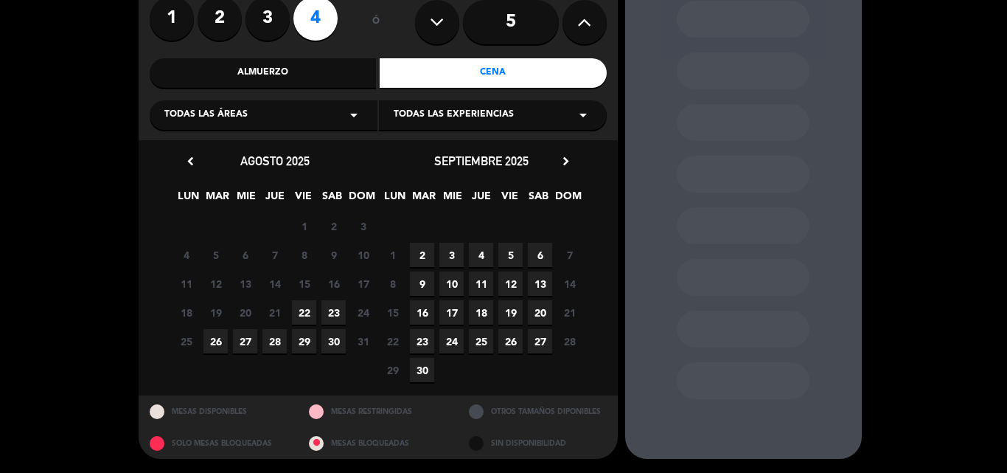
click at [292, 338] on span "29" at bounding box center [304, 341] width 24 height 24
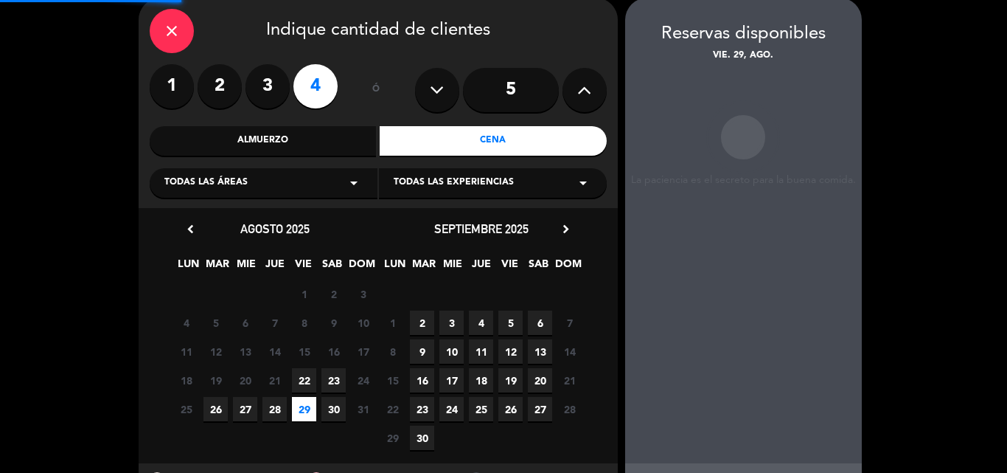
scroll to position [59, 0]
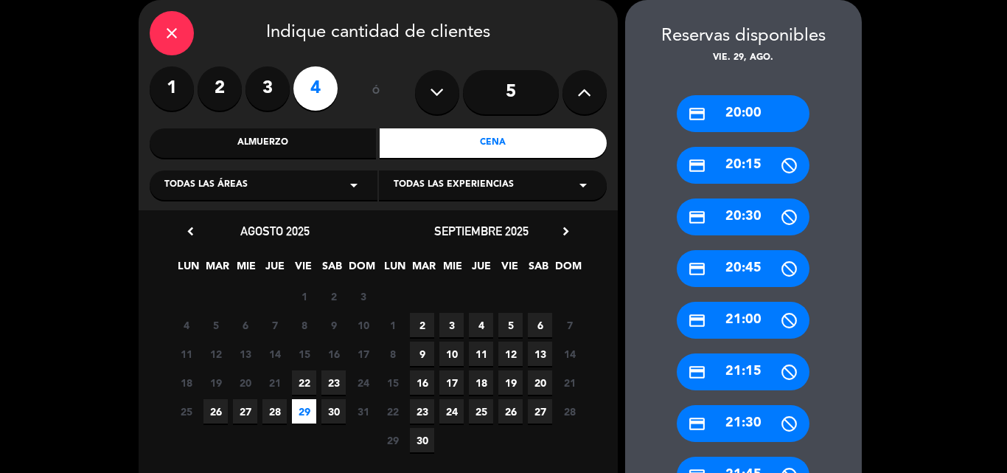
click at [743, 325] on div "credit_card 21:00" at bounding box center [743, 320] width 133 height 37
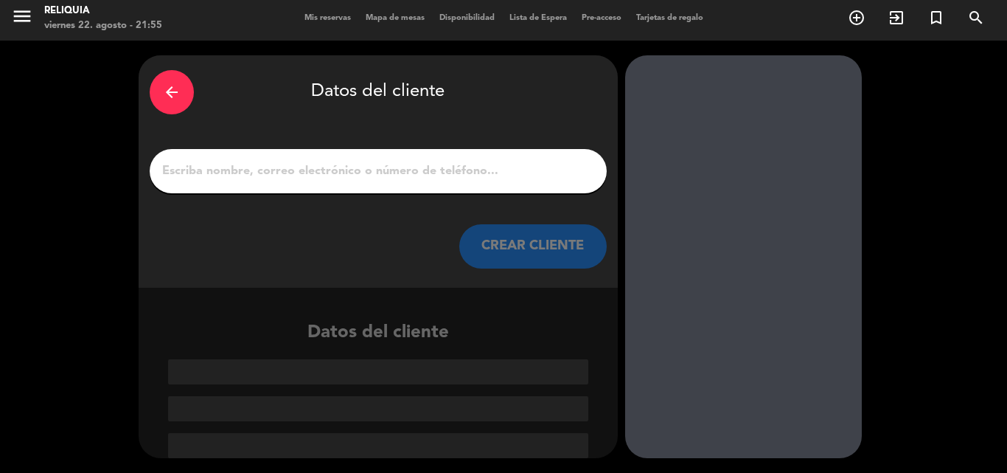
click at [333, 184] on div at bounding box center [378, 171] width 457 height 44
click at [320, 178] on input "1" at bounding box center [378, 171] width 435 height 21
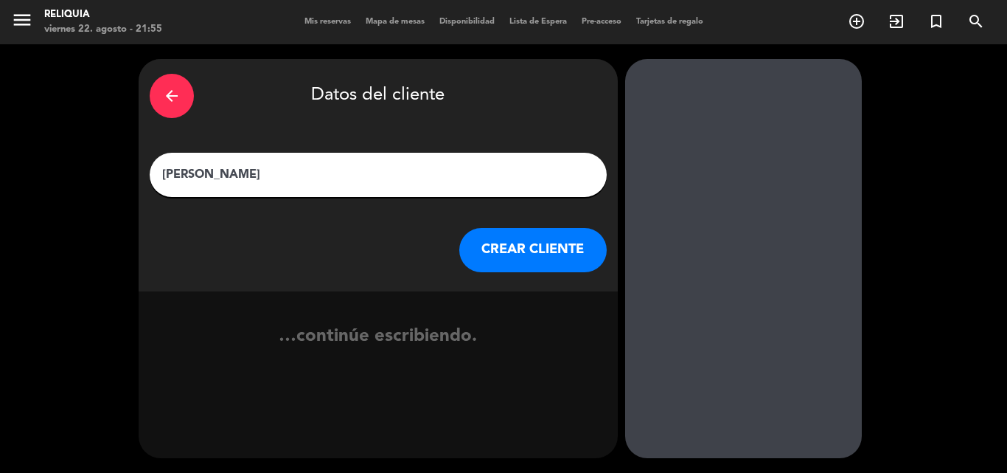
type input "[PERSON_NAME]"
click at [588, 243] on button "CREAR CLIENTE" at bounding box center [532, 250] width 147 height 44
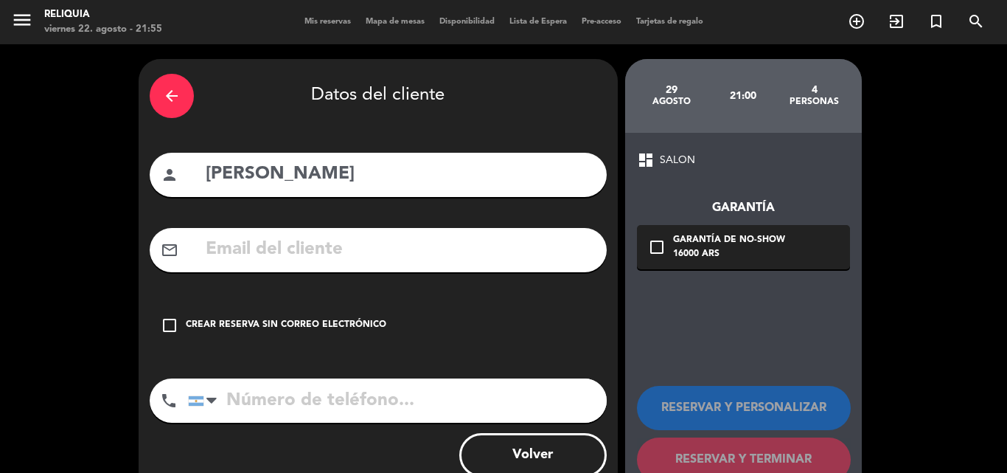
click at [389, 259] on input "text" at bounding box center [400, 249] width 392 height 30
type input "1157536900"
drag, startPoint x: 333, startPoint y: 263, endPoint x: 206, endPoint y: 245, distance: 128.1
click at [206, 245] on input "1157536900" at bounding box center [400, 249] width 392 height 30
drag, startPoint x: 226, startPoint y: 313, endPoint x: 223, endPoint y: 349, distance: 36.2
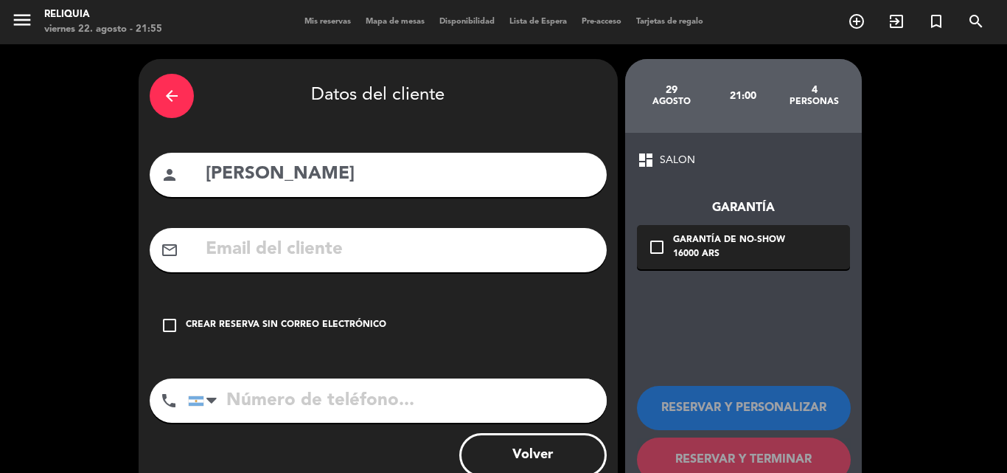
click at [226, 314] on div "check_box_outline_blank Crear reserva sin correo electrónico" at bounding box center [378, 325] width 457 height 44
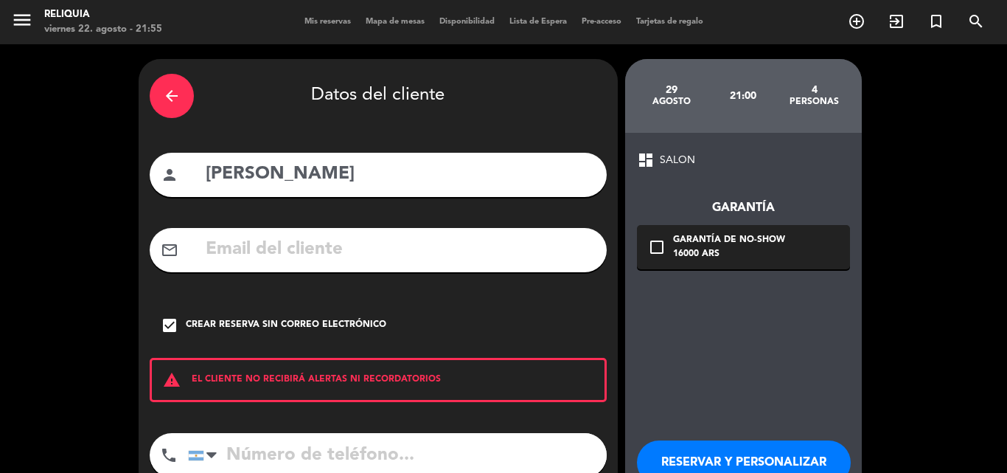
click at [253, 436] on input "tel" at bounding box center [397, 455] width 419 height 44
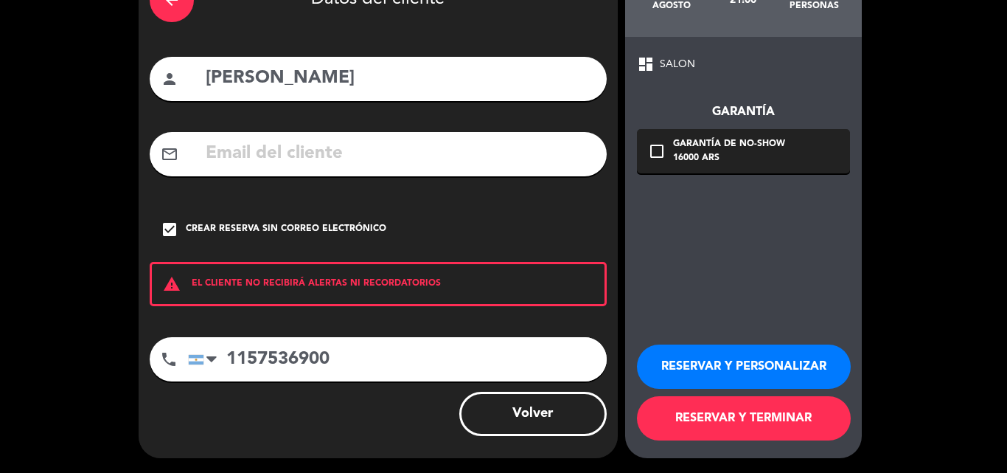
type input "1157536900"
click at [704, 411] on button "RESERVAR Y TERMINAR" at bounding box center [744, 418] width 214 height 44
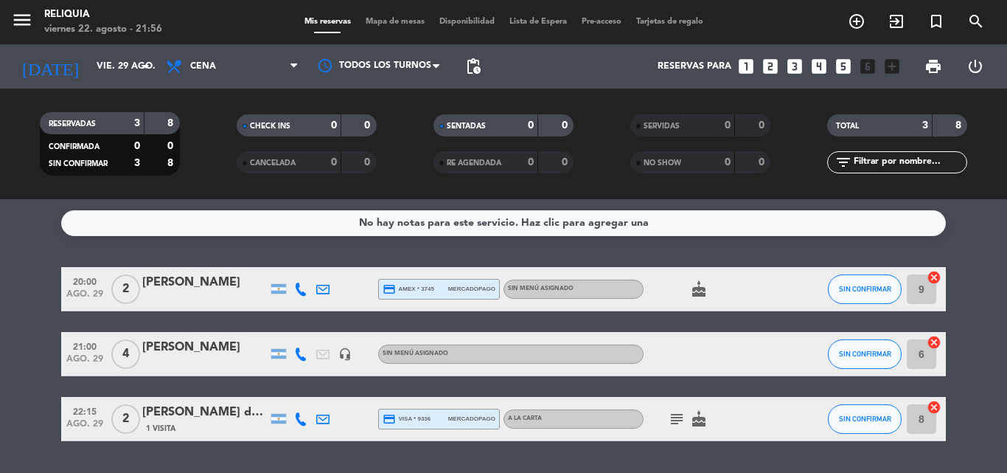
click at [189, 342] on div "[PERSON_NAME]" at bounding box center [204, 347] width 125 height 19
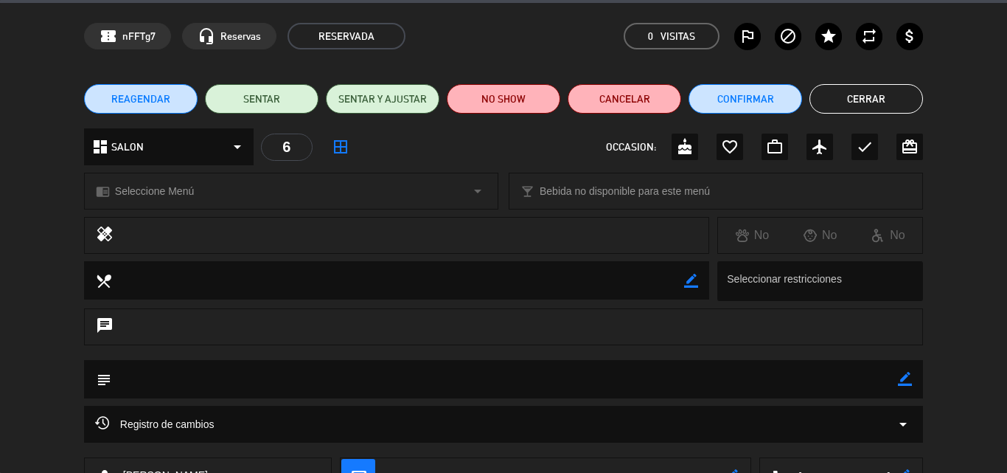
scroll to position [74, 0]
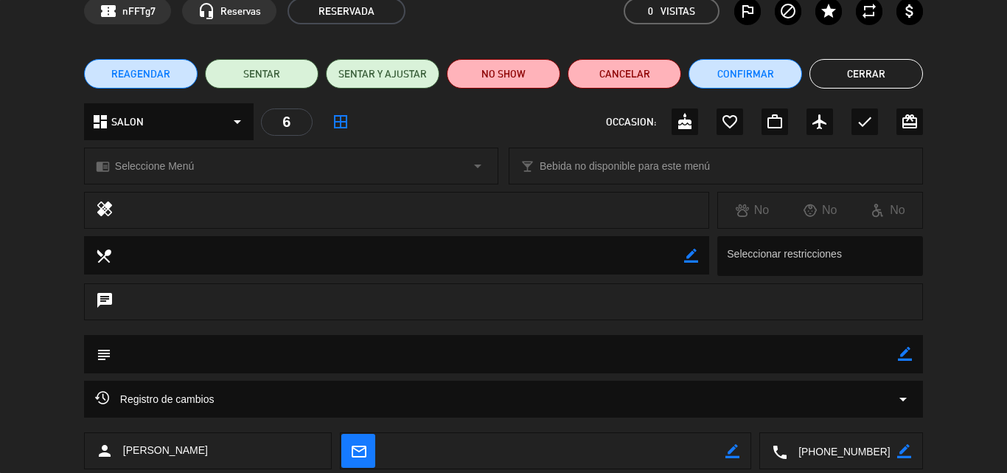
click at [136, 357] on textarea at bounding box center [504, 354] width 787 height 38
click at [894, 352] on textarea at bounding box center [504, 354] width 787 height 38
click at [909, 356] on icon "border_color" at bounding box center [905, 354] width 14 height 14
click at [568, 363] on textarea at bounding box center [504, 354] width 787 height 38
type textarea "reserva tomada en el local"
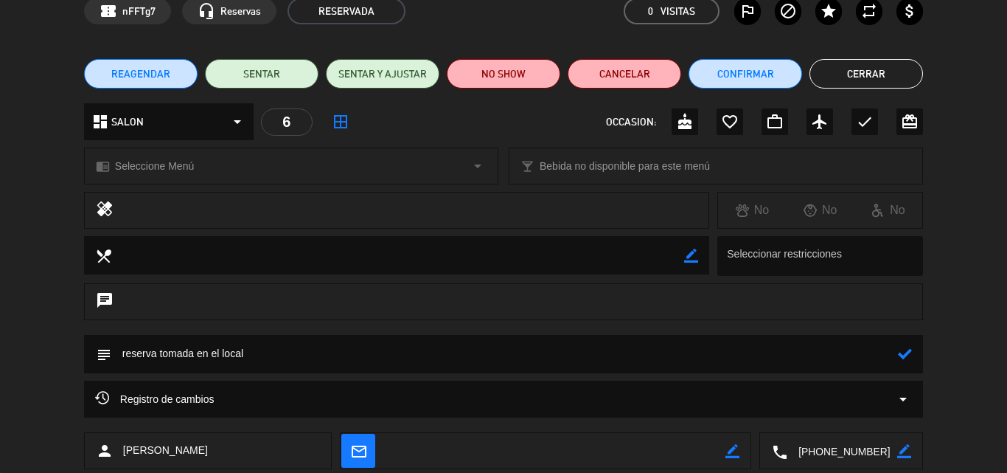
click at [911, 355] on icon at bounding box center [905, 354] width 14 height 14
click at [894, 87] on button "Cerrar" at bounding box center [867, 73] width 114 height 29
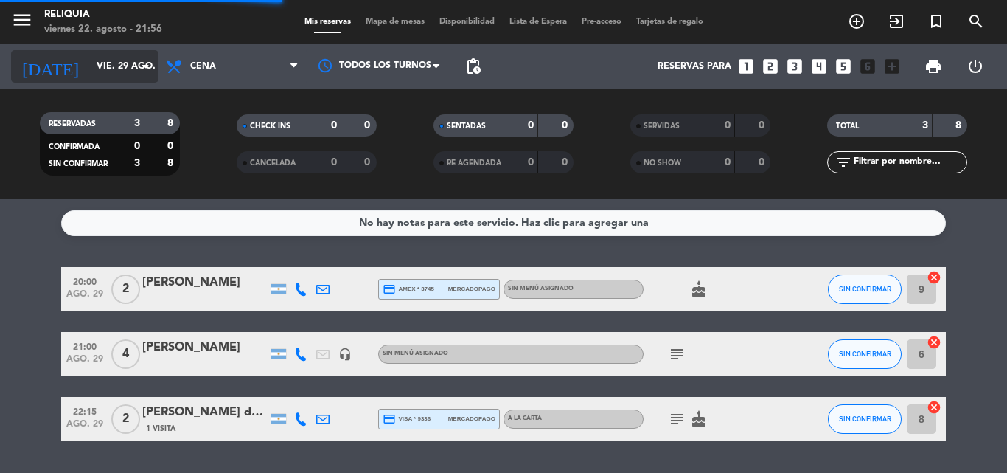
click at [89, 72] on input "vie. 29 ago." at bounding box center [151, 66] width 125 height 25
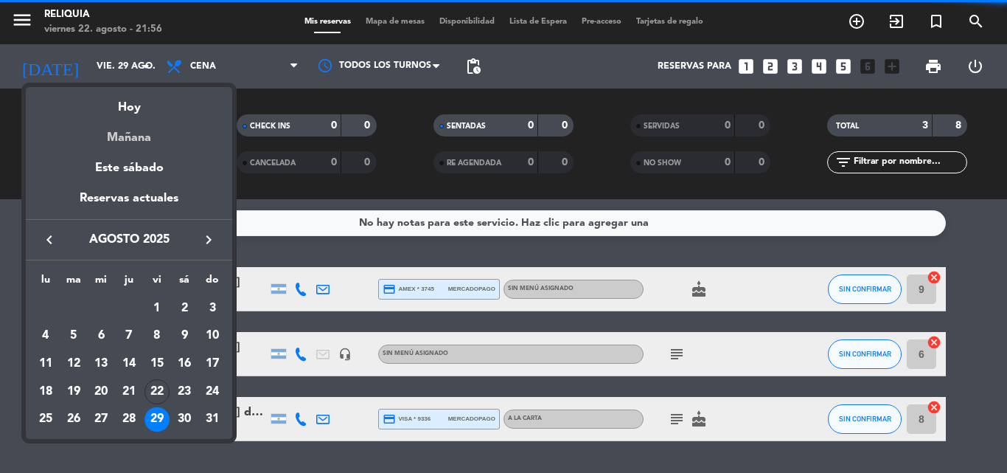
click at [145, 117] on div "Mañana" at bounding box center [129, 132] width 206 height 30
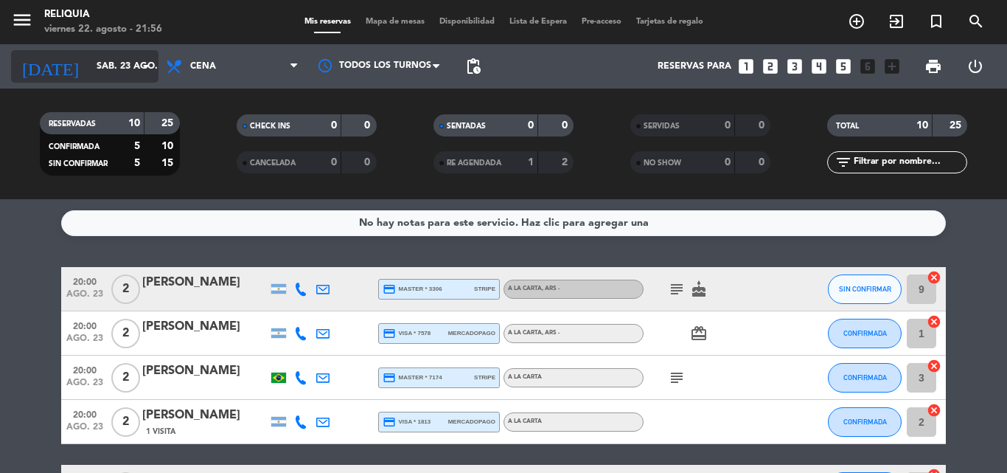
click at [128, 70] on input "sáb. 23 ago." at bounding box center [151, 66] width 125 height 25
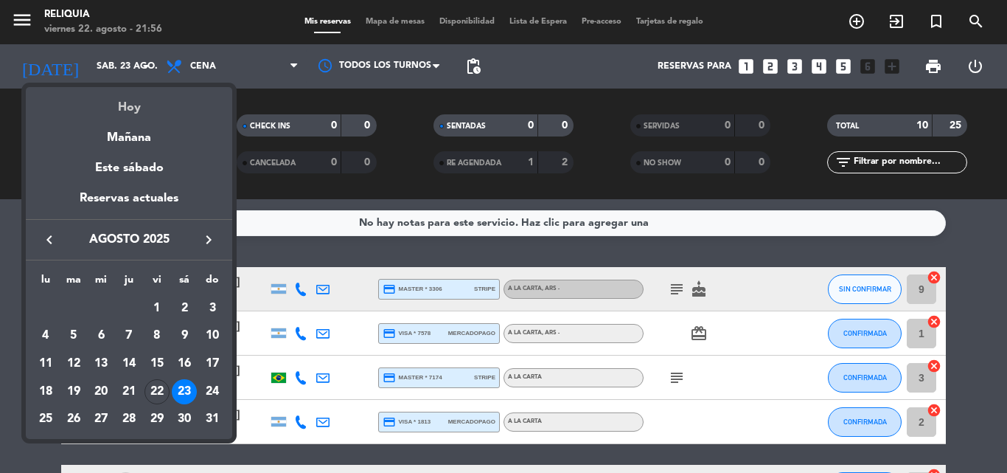
click at [145, 93] on div "Hoy" at bounding box center [129, 102] width 206 height 30
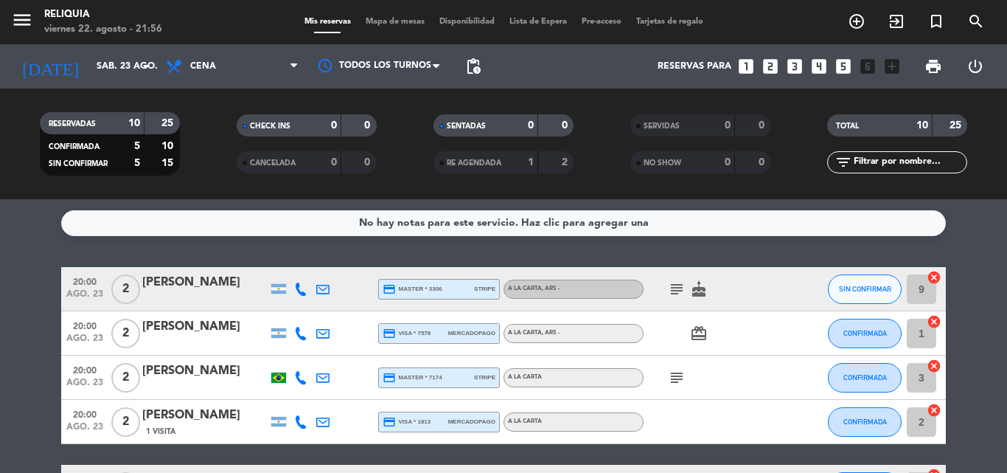
type input "vie. 22 ago."
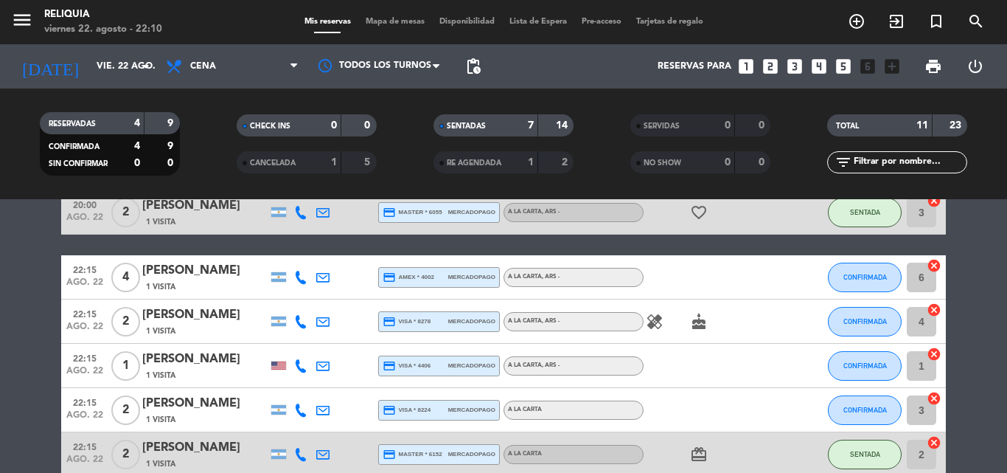
scroll to position [228, 0]
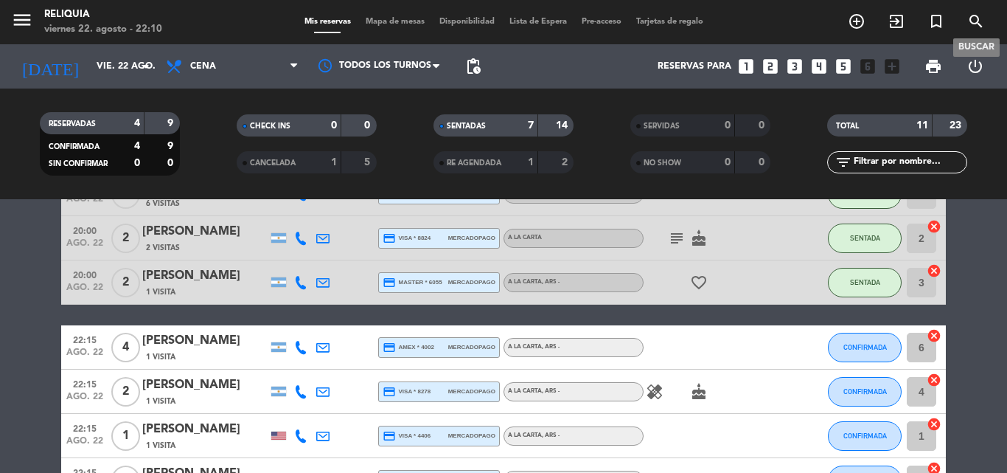
click at [976, 26] on icon "search" at bounding box center [976, 22] width 18 height 18
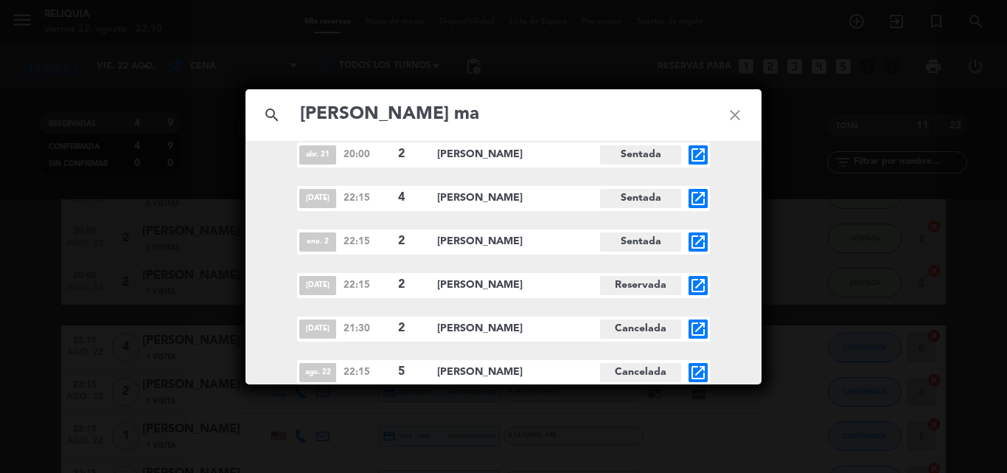
scroll to position [148, 0]
type input "[PERSON_NAME] ma"
click at [102, 385] on div "search [PERSON_NAME] ma close ago. 2 22:15 2 [PERSON_NAME] open_in_new ene. 27 …" at bounding box center [503, 236] width 1007 height 473
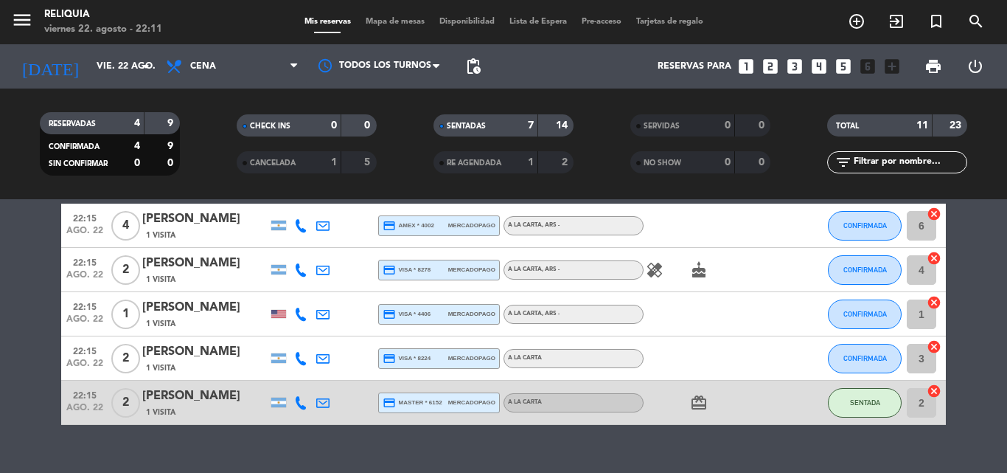
scroll to position [375, 0]
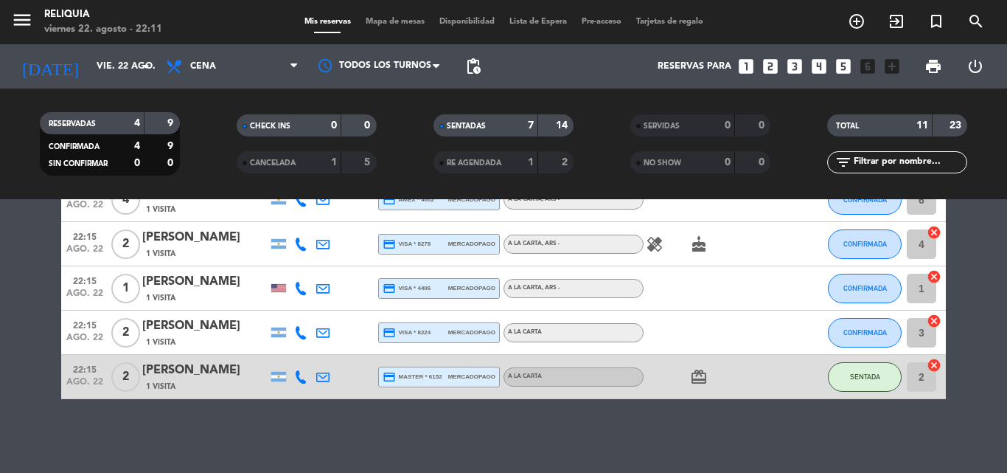
click at [296, 164] on span "CANCELADA" at bounding box center [273, 162] width 46 height 7
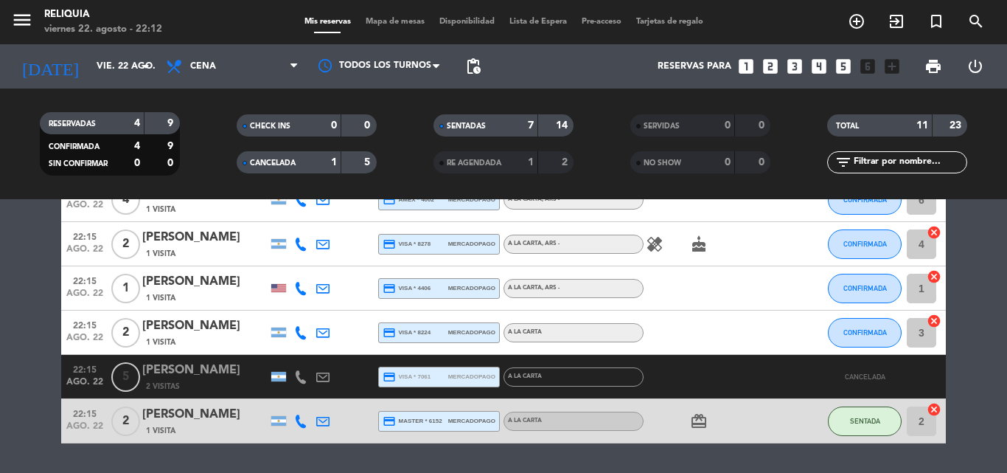
drag, startPoint x: 487, startPoint y: 164, endPoint x: 475, endPoint y: 167, distance: 13.1
click at [487, 164] on span "RE AGENDADA" at bounding box center [474, 162] width 55 height 7
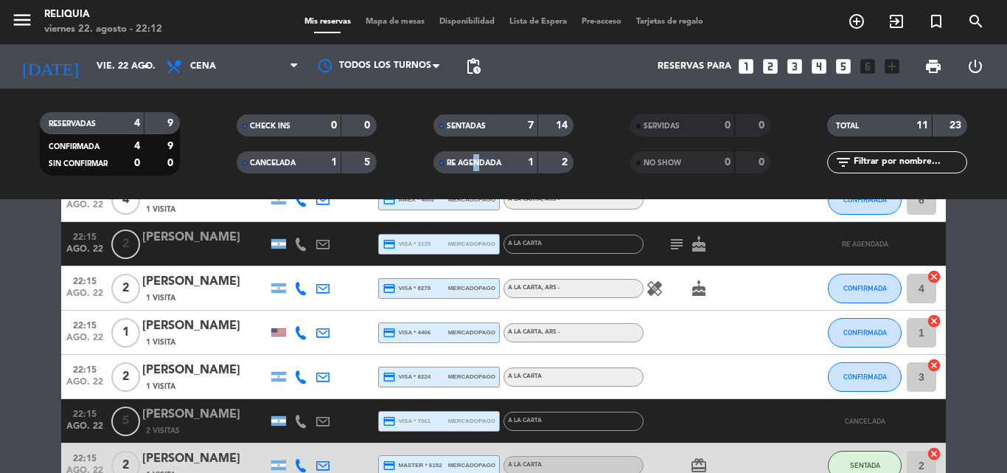
click at [474, 167] on div "RE AGENDADA" at bounding box center [471, 162] width 68 height 17
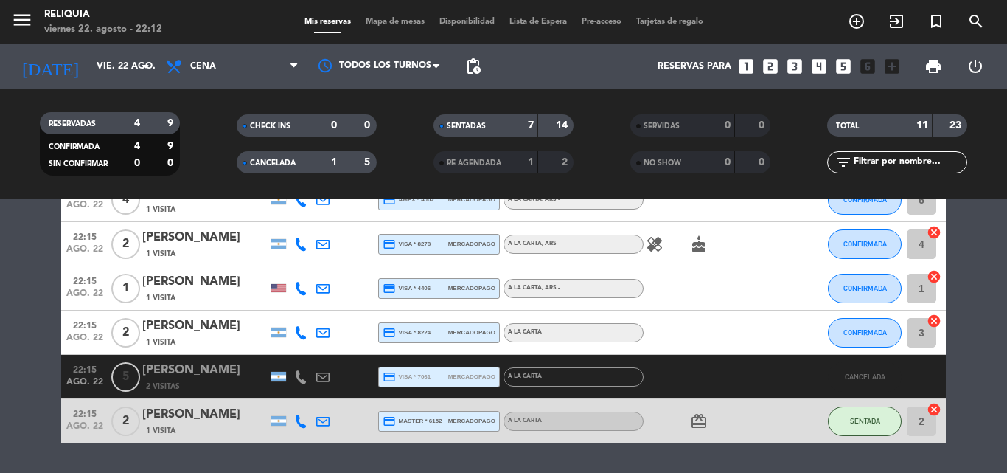
click at [201, 373] on div "[PERSON_NAME]" at bounding box center [204, 370] width 125 height 19
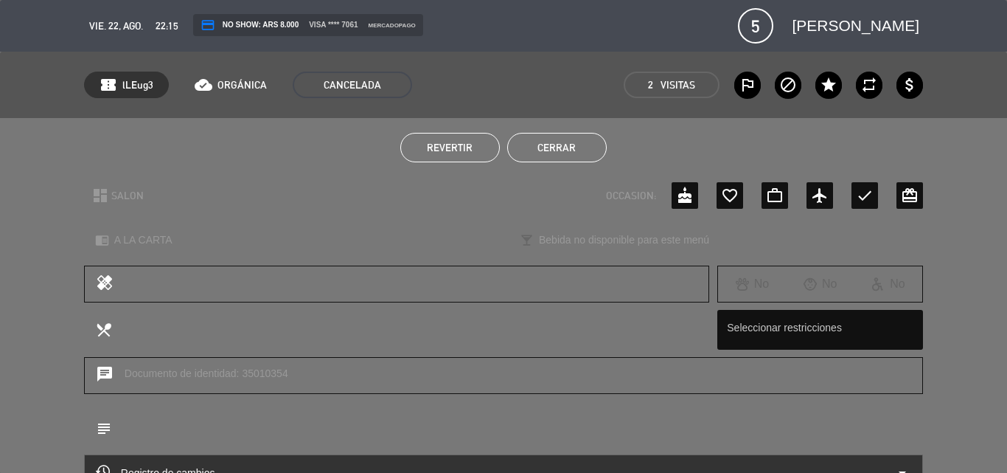
click at [569, 152] on button "Cerrar" at bounding box center [557, 147] width 100 height 29
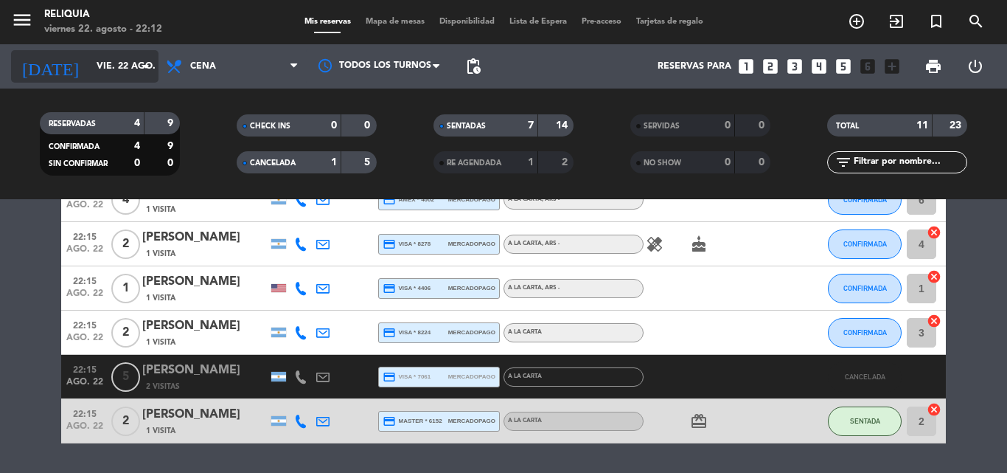
click at [139, 69] on icon "arrow_drop_down" at bounding box center [146, 67] width 18 height 18
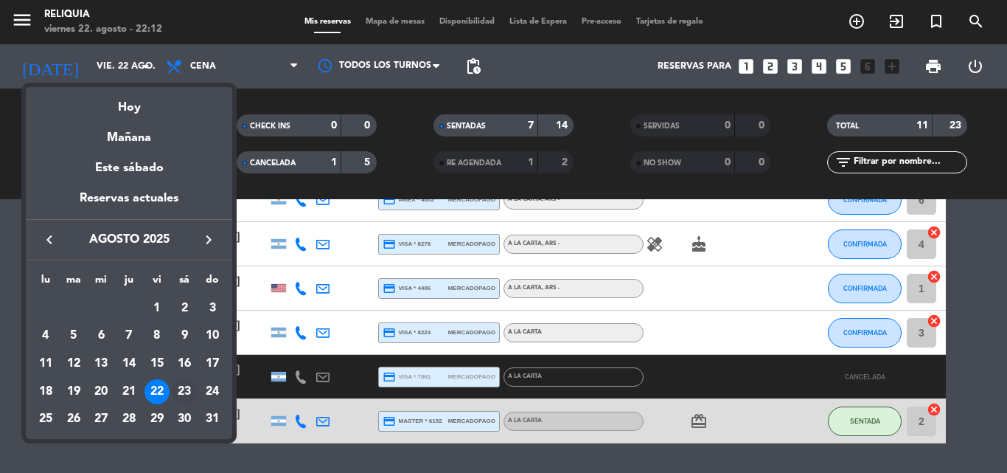
click at [179, 394] on div "23" at bounding box center [184, 391] width 25 height 25
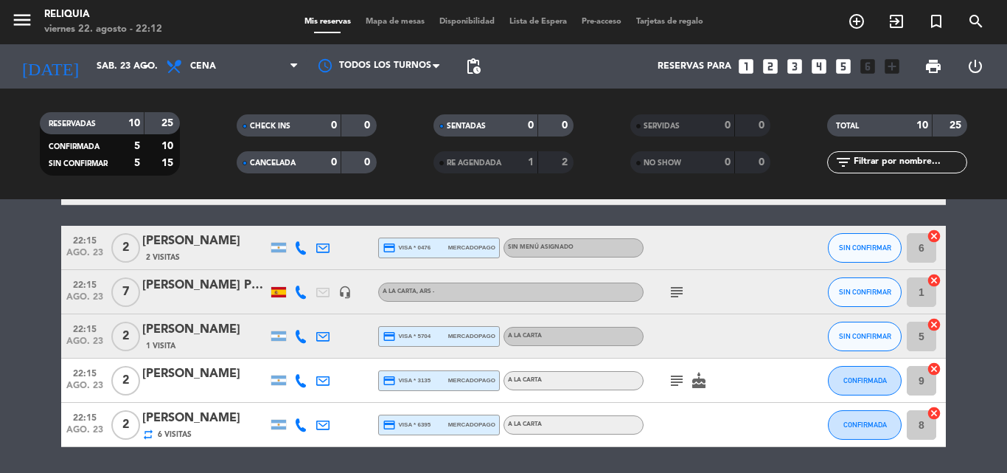
scroll to position [278, 0]
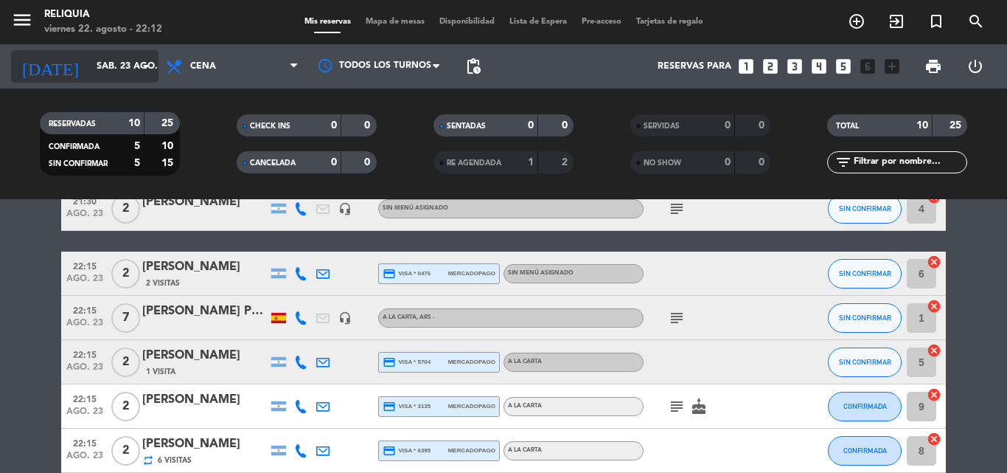
click at [105, 67] on input "sáb. 23 ago." at bounding box center [151, 66] width 125 height 25
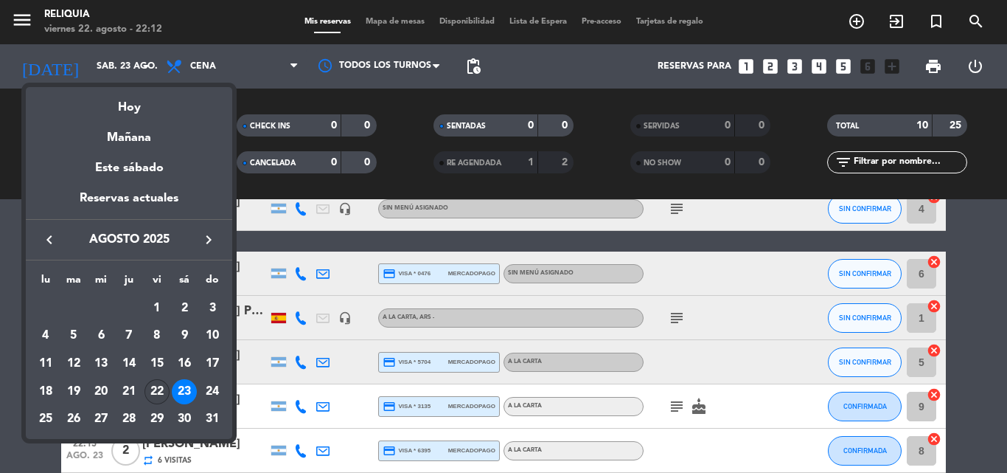
click at [163, 392] on div "22" at bounding box center [157, 391] width 25 height 25
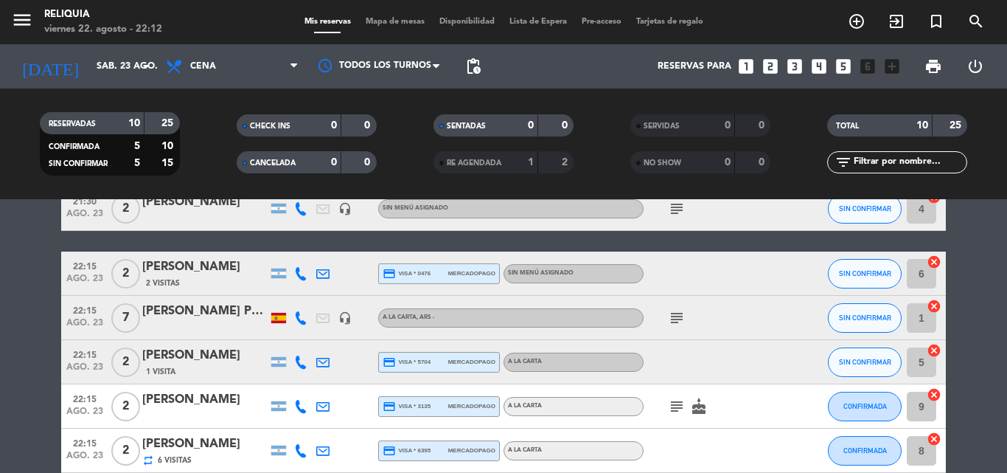
type input "vie. 22 ago."
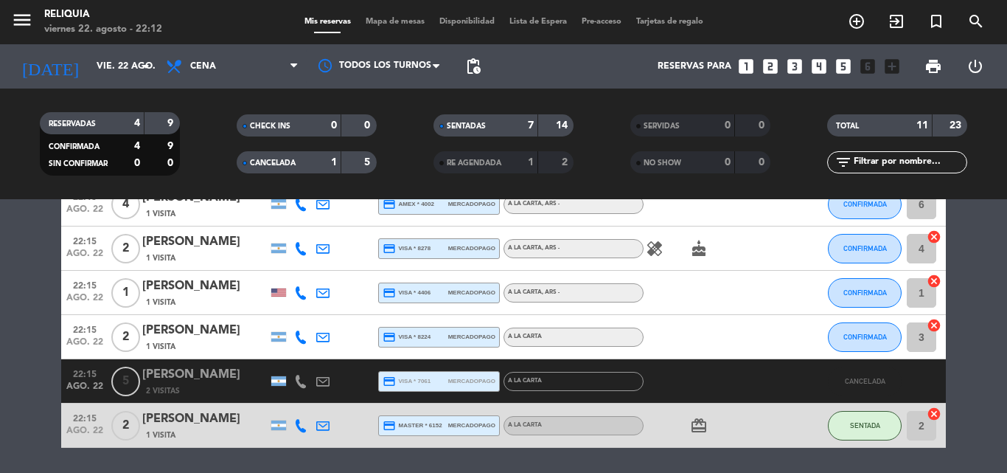
scroll to position [346, 0]
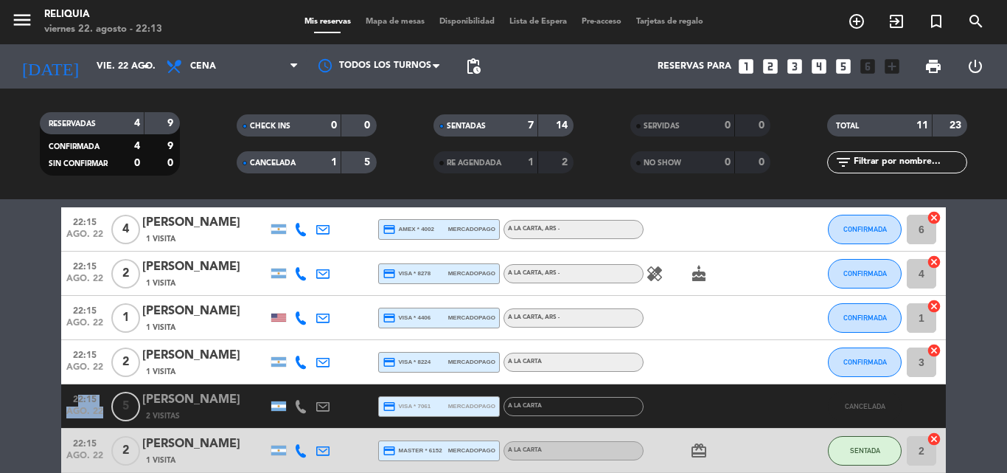
drag, startPoint x: 77, startPoint y: 395, endPoint x: 135, endPoint y: 374, distance: 61.4
click at [127, 386] on div "22:15 ago. 22 5 [PERSON_NAME] 2 Visitas credit_card visa * 7061 mercadopago A L…" at bounding box center [503, 406] width 885 height 44
click at [164, 392] on div "[PERSON_NAME]" at bounding box center [204, 399] width 125 height 19
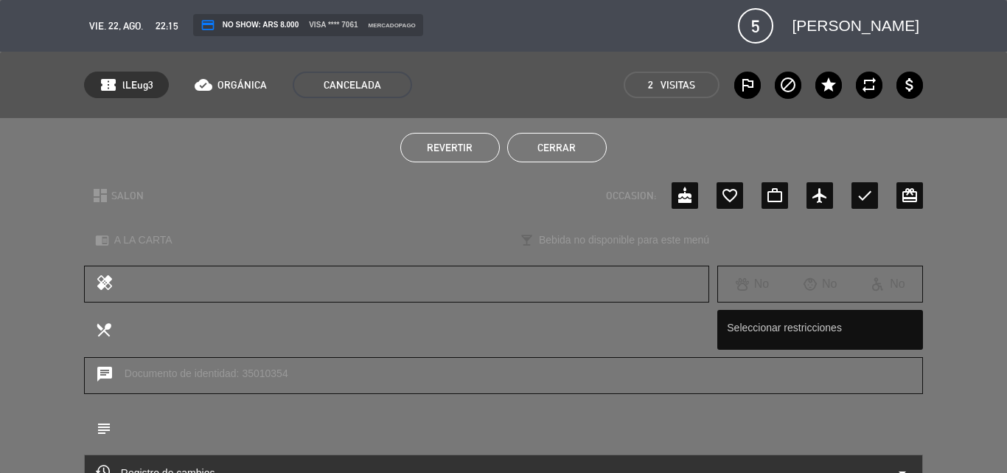
click at [574, 154] on button "Cerrar" at bounding box center [557, 147] width 100 height 29
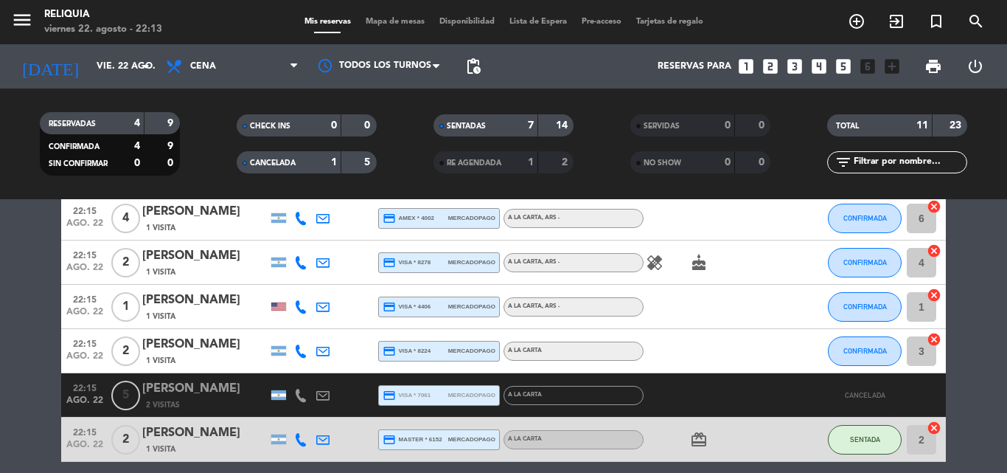
scroll to position [272, 0]
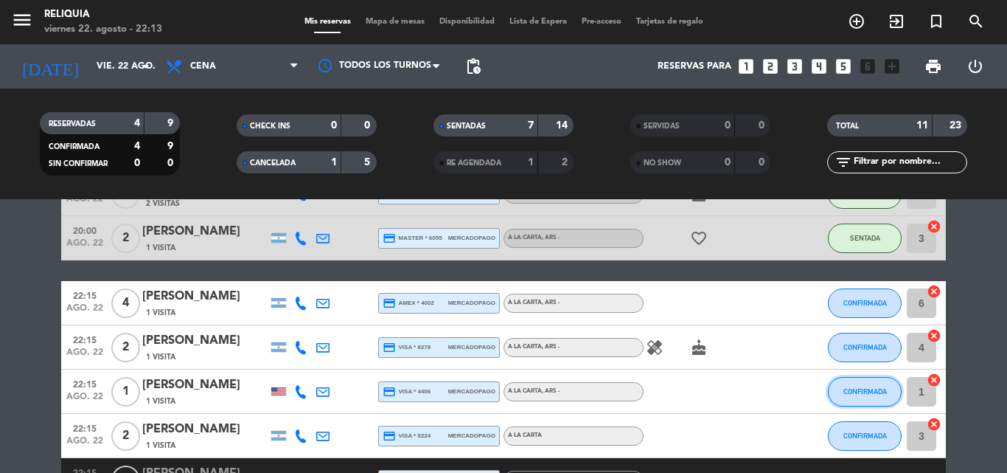
click at [841, 380] on button "CONFIRMADA" at bounding box center [865, 391] width 74 height 29
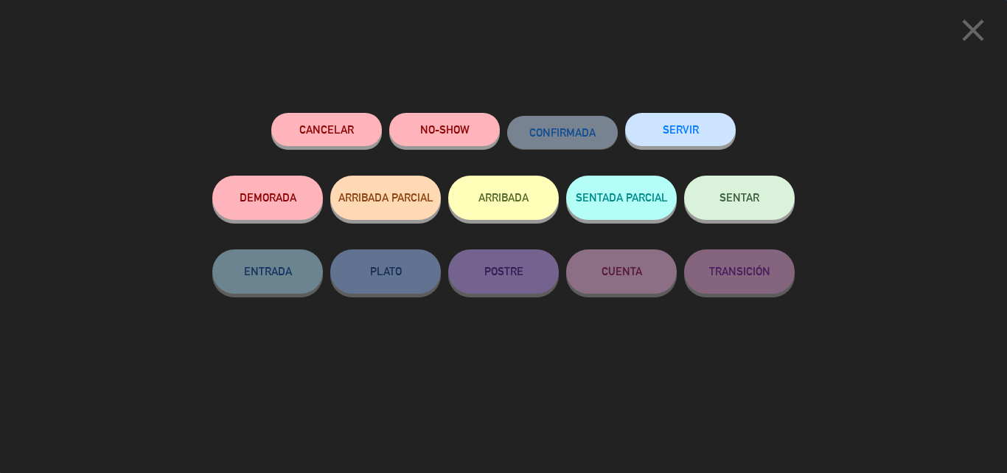
click at [726, 181] on button "SENTAR" at bounding box center [739, 197] width 111 height 44
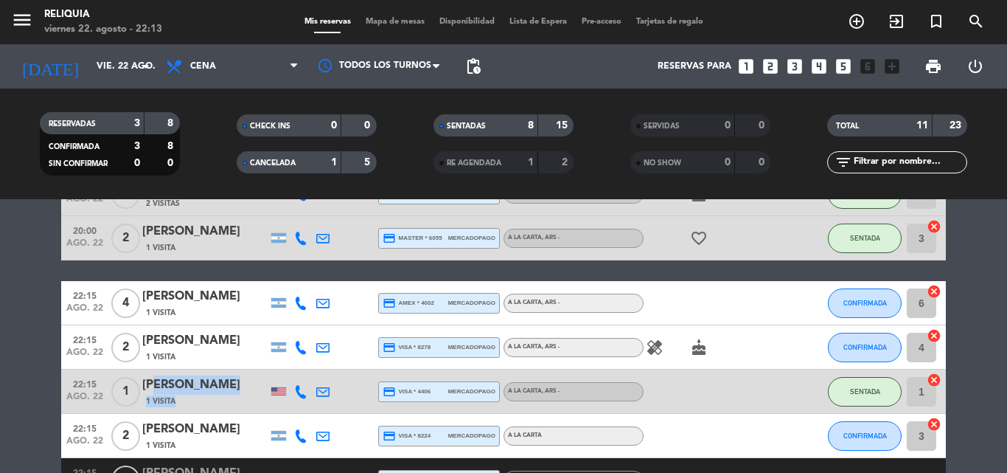
drag, startPoint x: 147, startPoint y: 383, endPoint x: 362, endPoint y: 385, distance: 215.3
click at [382, 383] on div "22:15 ago. 22 1 [PERSON_NAME] 1 Visita credit_card visa * 4406 mercadopago A LA…" at bounding box center [503, 391] width 885 height 44
click at [0, 381] on bookings-row "20:00 ago. 22 2 [PERSON_NAME] 1 Visita credit_card visa * 3775 mercadopago A LA…" at bounding box center [503, 270] width 1007 height 551
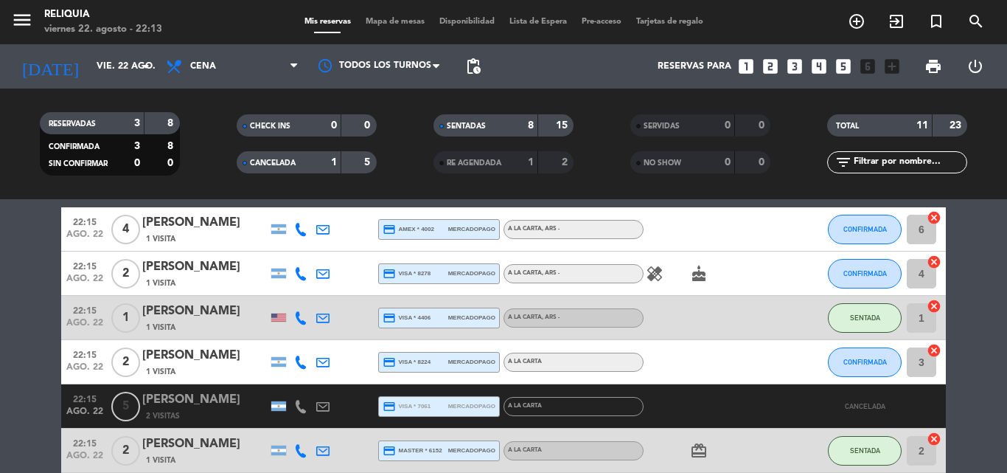
scroll to position [420, 0]
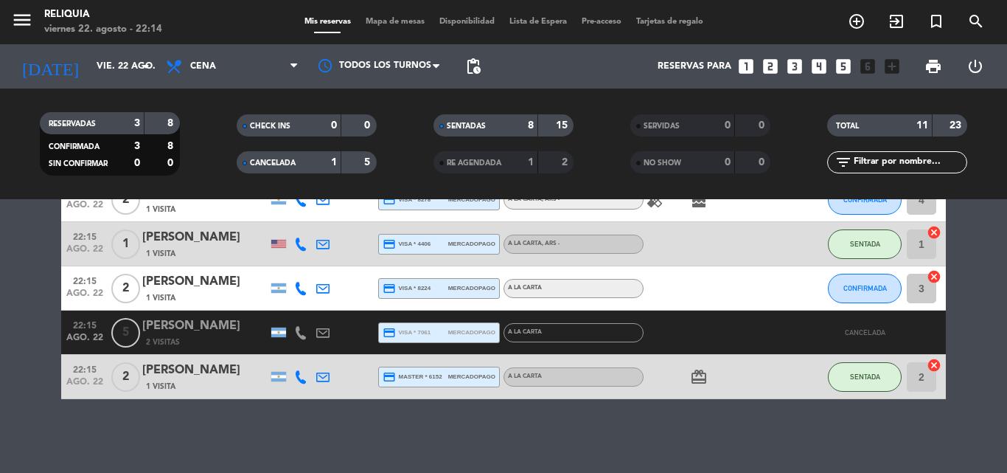
click at [0, 367] on bookings-row "20:00 ago. 22 2 [PERSON_NAME] 1 Visita credit_card visa * 3775 mercadopago A LA…" at bounding box center [503, 122] width 1007 height 551
click at [180, 330] on div "[PERSON_NAME]" at bounding box center [204, 325] width 125 height 19
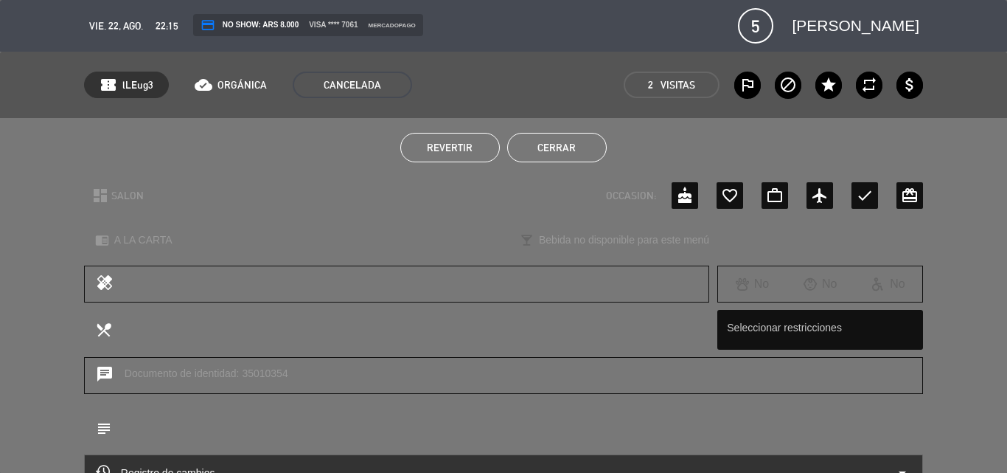
click at [582, 147] on button "Cerrar" at bounding box center [557, 147] width 100 height 29
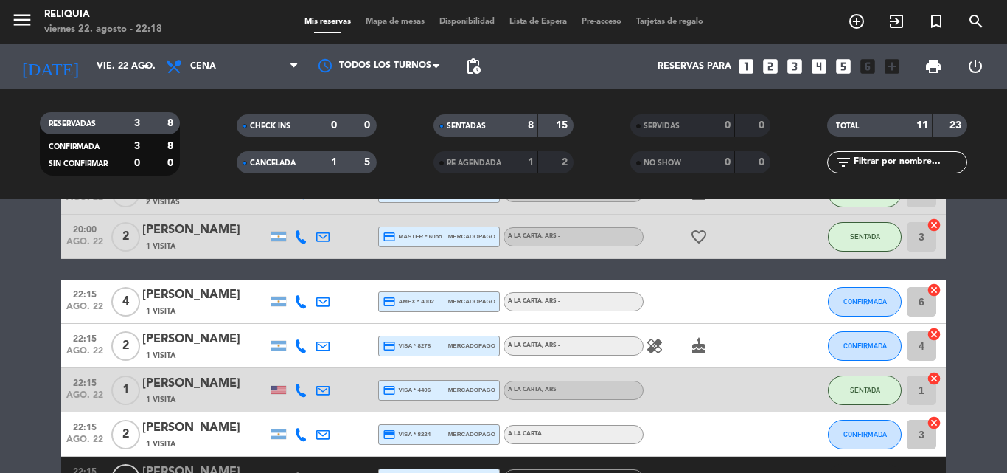
scroll to position [272, 0]
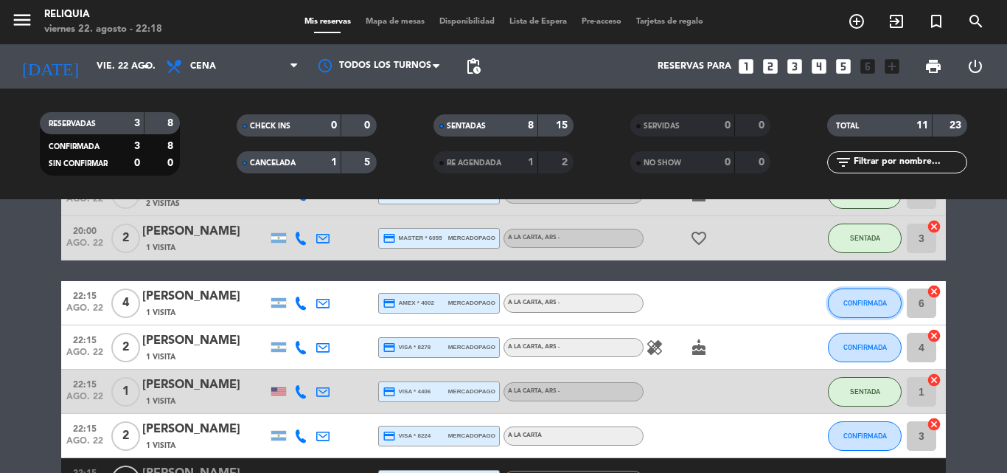
click at [877, 302] on span "CONFIRMADA" at bounding box center [865, 303] width 44 height 8
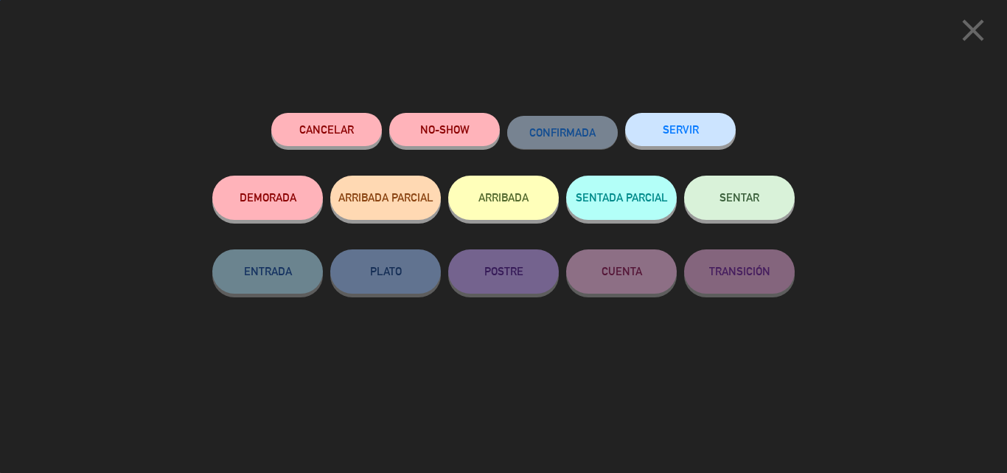
click at [765, 206] on button "SENTAR" at bounding box center [739, 197] width 111 height 44
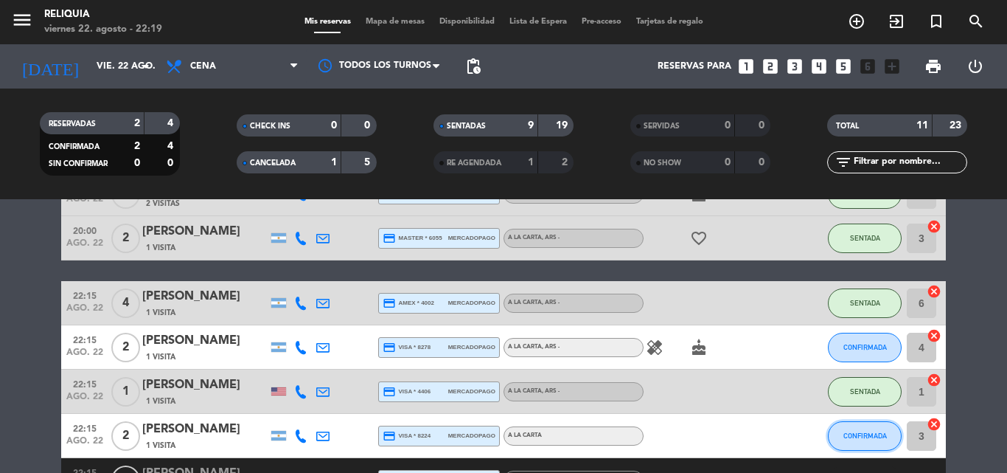
click at [872, 434] on button "CONFIRMADA" at bounding box center [865, 435] width 74 height 29
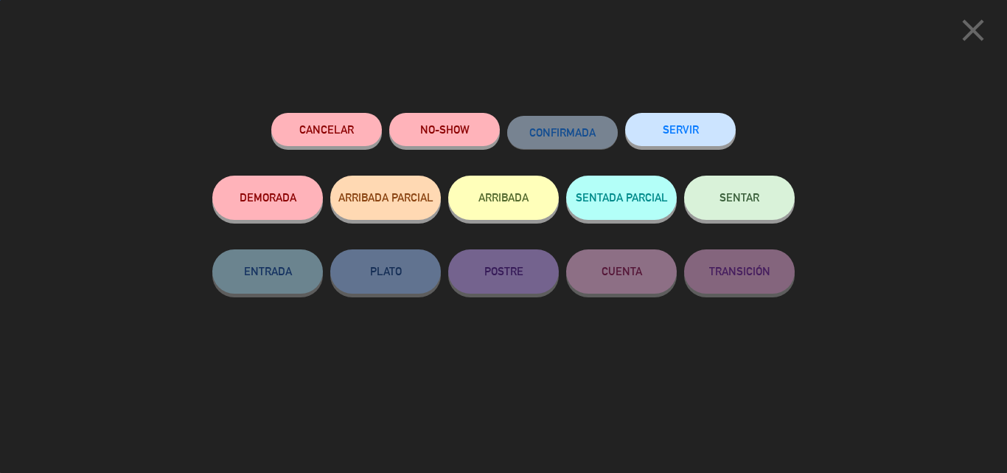
click at [726, 184] on button "SENTAR" at bounding box center [739, 197] width 111 height 44
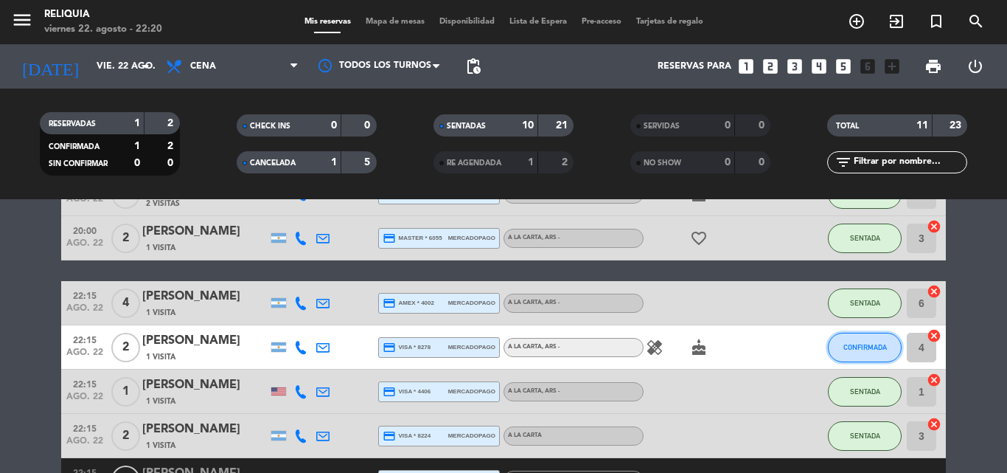
click at [873, 351] on button "CONFIRMADA" at bounding box center [865, 347] width 74 height 29
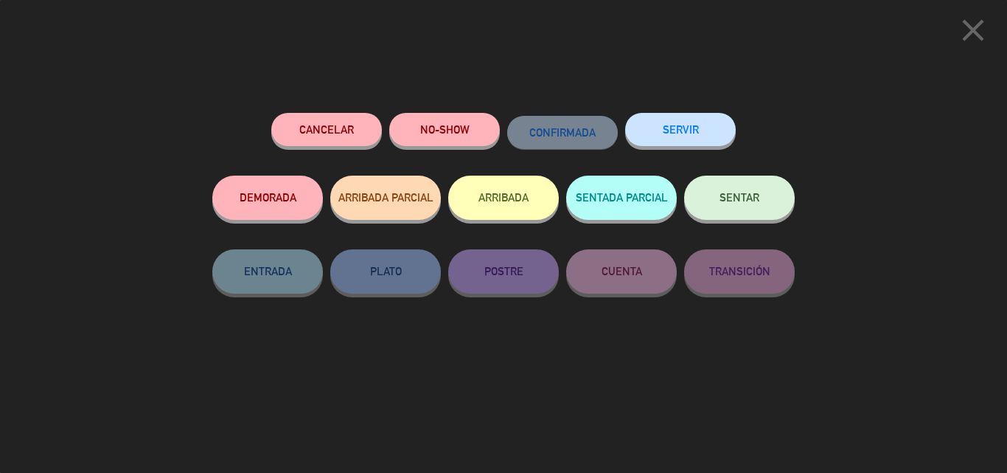
click at [759, 204] on button "SENTAR" at bounding box center [739, 197] width 111 height 44
